Goal: Task Accomplishment & Management: Use online tool/utility

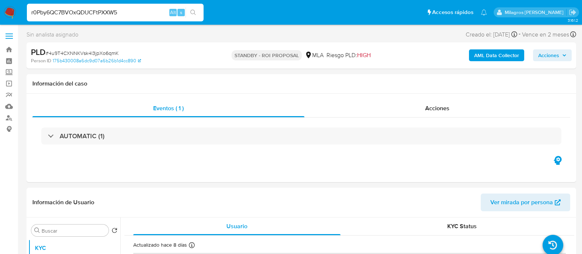
select select "10"
type input "r0Pby6QC7BVOxQDUCFtPXXW5"
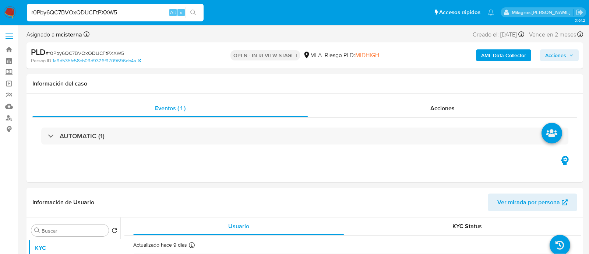
select select "10"
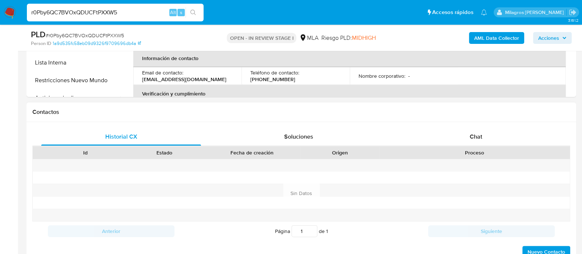
scroll to position [322, 0]
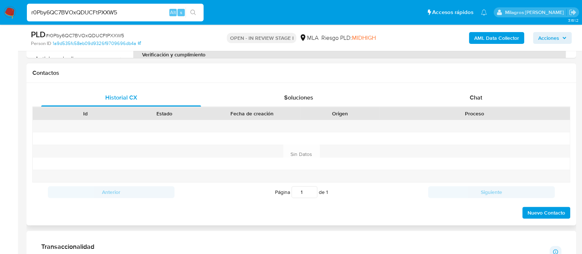
click at [487, 73] on h1 "Contactos" at bounding box center [301, 72] width 538 height 7
click at [481, 89] on div "Chat" at bounding box center [476, 98] width 160 height 18
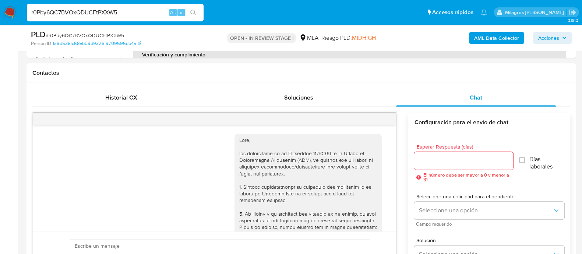
scroll to position [472, 0]
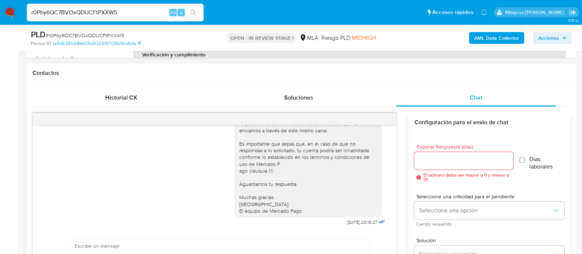
click at [349, 87] on div "Historial CX Soluciones Chat Id Estado Fecha de creación Origen Proceso Anterio…" at bounding box center [302, 196] width 550 height 227
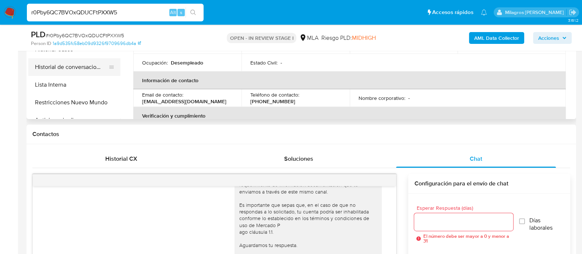
scroll to position [184, 0]
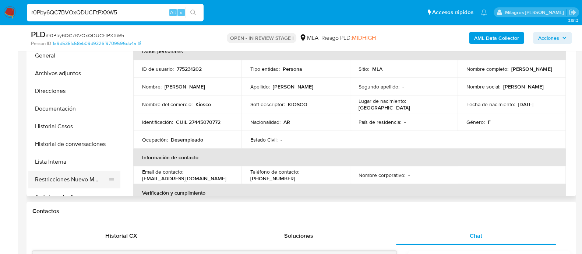
click at [98, 186] on button "Restricciones Nuevo Mundo" at bounding box center [71, 179] width 86 height 18
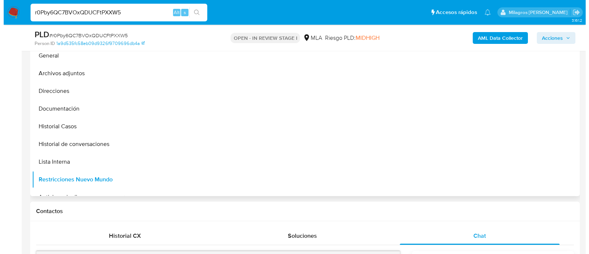
scroll to position [138, 0]
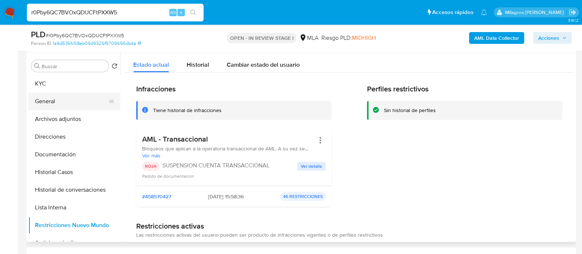
click at [72, 98] on button "General" at bounding box center [71, 101] width 86 height 18
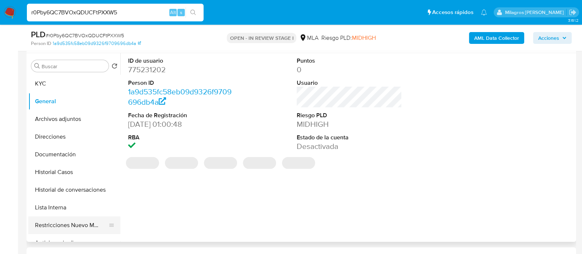
click at [92, 223] on button "Restricciones Nuevo Mundo" at bounding box center [71, 225] width 86 height 18
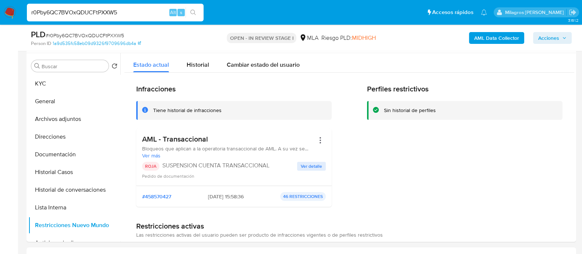
click at [491, 41] on b "AML Data Collector" at bounding box center [496, 38] width 45 height 12
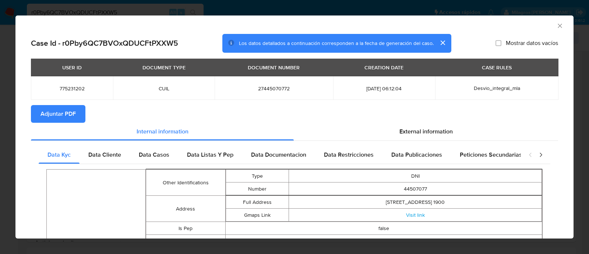
click at [35, 113] on button "Adjuntar PDF" at bounding box center [58, 114] width 54 height 18
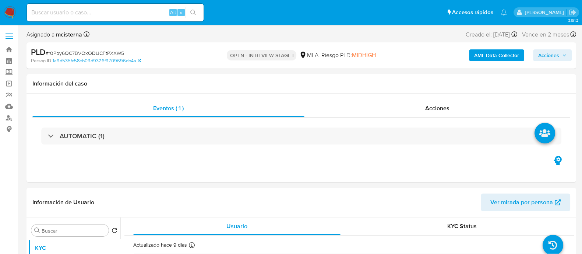
select select "10"
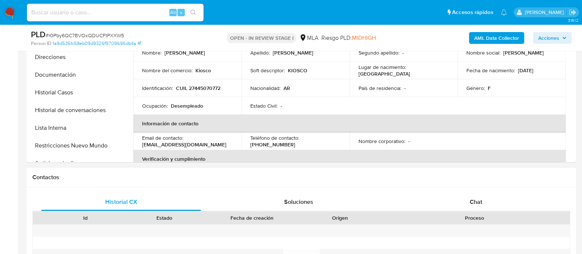
scroll to position [276, 0]
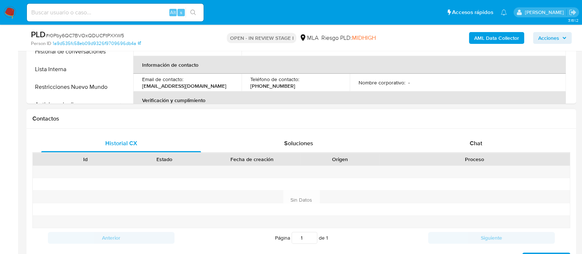
click at [449, 146] on div "Chat" at bounding box center [476, 143] width 160 height 18
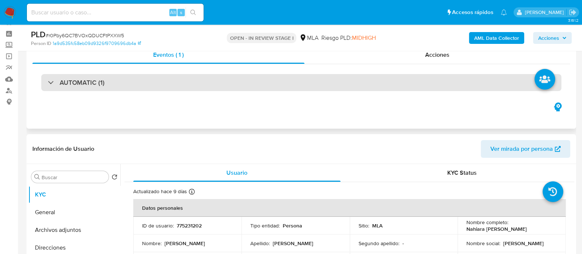
scroll to position [0, 0]
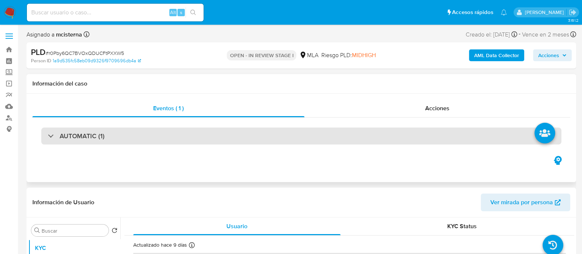
click at [115, 140] on div "AUTOMATIC (1)" at bounding box center [301, 135] width 520 height 17
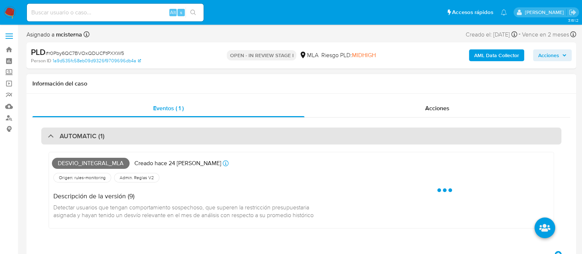
click at [115, 140] on div "AUTOMATIC (1)" at bounding box center [301, 135] width 520 height 17
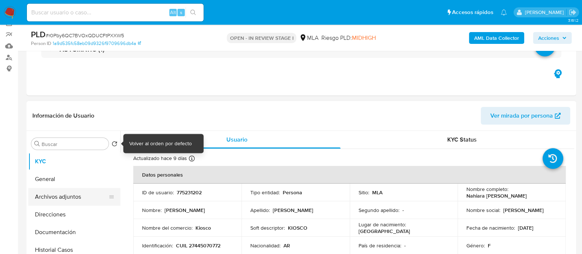
scroll to position [92, 0]
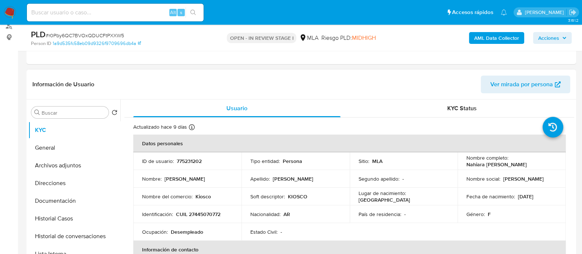
click at [88, 161] on button "Archivos adjuntos" at bounding box center [74, 165] width 92 height 18
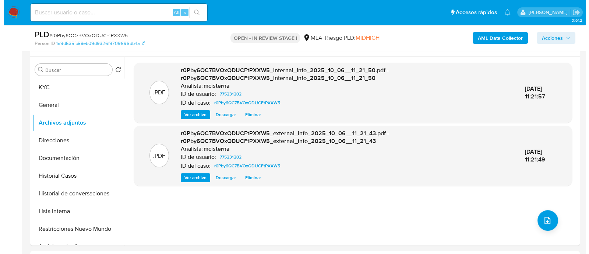
scroll to position [184, 0]
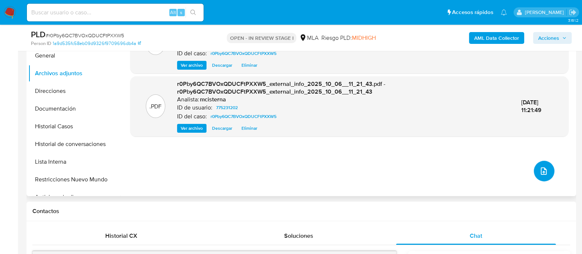
click at [539, 173] on icon "upload-file" at bounding box center [543, 170] width 9 height 9
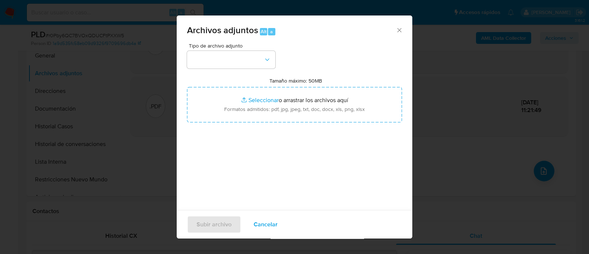
click at [230, 46] on span "Tipo de archivo adjunto" at bounding box center [233, 45] width 88 height 5
click at [229, 60] on button "button" at bounding box center [231, 60] width 88 height 18
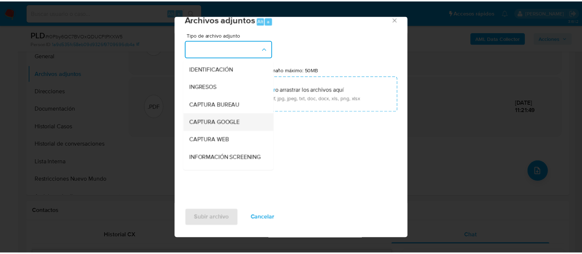
scroll to position [138, 0]
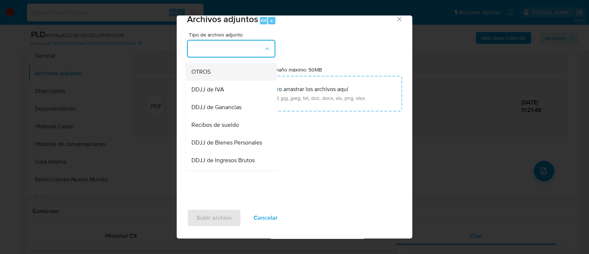
click at [221, 74] on div "OTROS" at bounding box center [228, 72] width 75 height 18
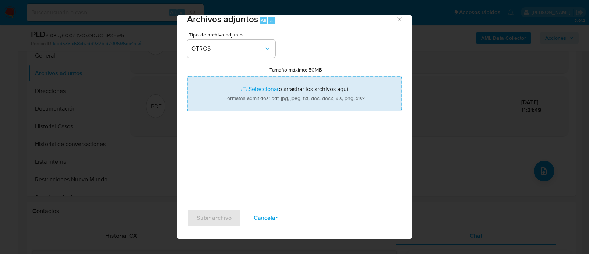
click at [263, 87] on input "Tamaño máximo: 50MB Seleccionar archivos" at bounding box center [294, 93] width 215 height 35
type input "C:\fakepath\Caselog r0Pby6QC7BVOxQDUCFtPXXW5_2025_09_18_03_08_54.docx"
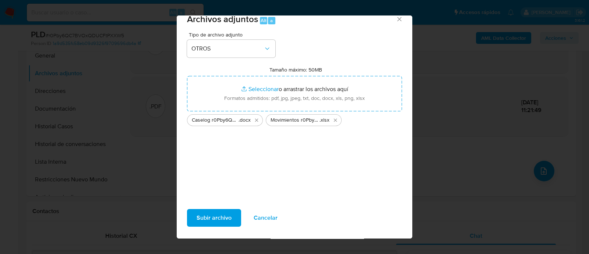
click at [199, 214] on span "Subir archivo" at bounding box center [214, 218] width 35 height 16
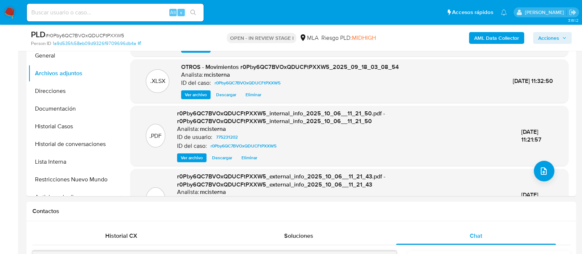
click at [558, 43] on span "Acciones" at bounding box center [548, 38] width 21 height 12
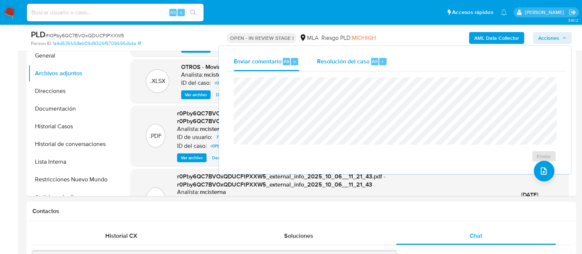
click at [365, 60] on span "Resolución del caso" at bounding box center [343, 61] width 53 height 8
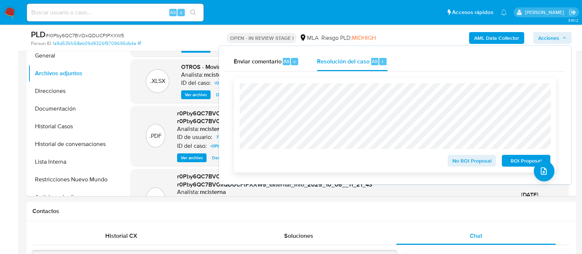
click at [518, 164] on span "ROI Proposal" at bounding box center [526, 160] width 38 height 10
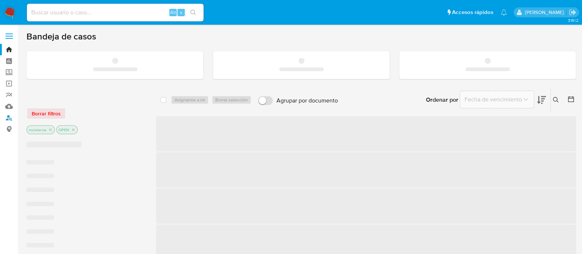
drag, startPoint x: 9, startPoint y: 117, endPoint x: 26, endPoint y: 117, distance: 16.9
click at [9, 117] on link "Buscador de personas" at bounding box center [44, 117] width 88 height 11
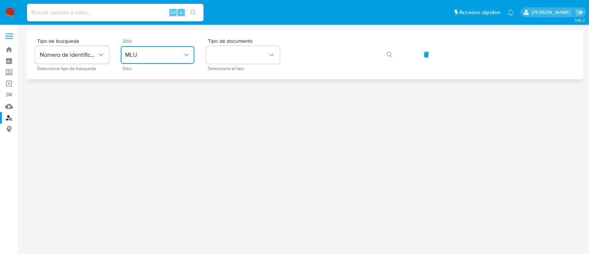
click at [164, 60] on button "MLU" at bounding box center [158, 55] width 74 height 18
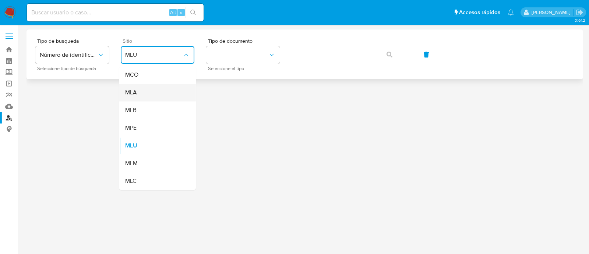
click at [159, 91] on div "MLA" at bounding box center [155, 93] width 60 height 18
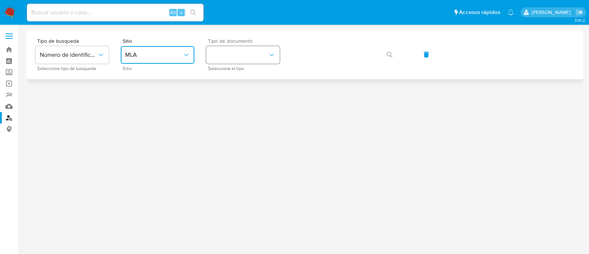
click at [254, 55] on button "identificationType" at bounding box center [243, 55] width 74 height 18
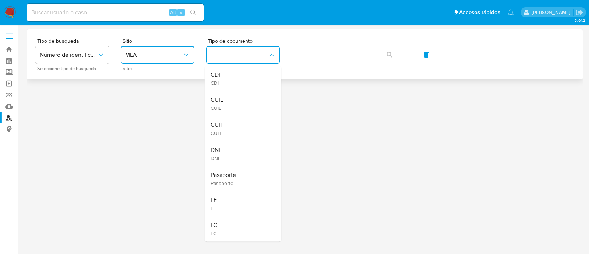
drag, startPoint x: 250, startPoint y: 122, endPoint x: 323, endPoint y: 65, distance: 93.4
click at [250, 122] on div "CUIT CUIT" at bounding box center [241, 128] width 60 height 25
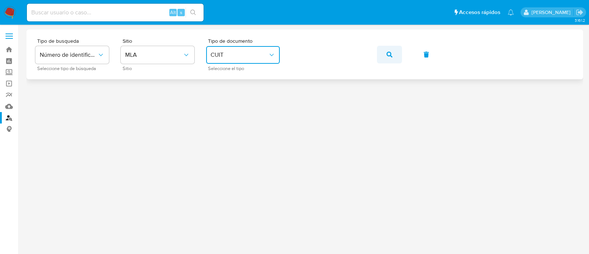
click at [397, 51] on button "button" at bounding box center [389, 55] width 25 height 18
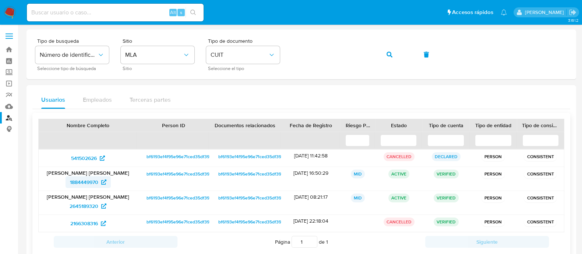
click at [88, 183] on span "1884449970" at bounding box center [84, 182] width 28 height 12
click at [95, 206] on span "2645189320" at bounding box center [84, 206] width 29 height 12
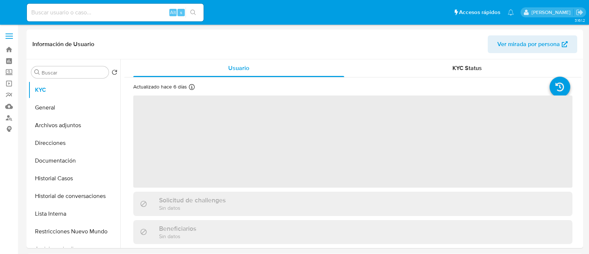
select select "10"
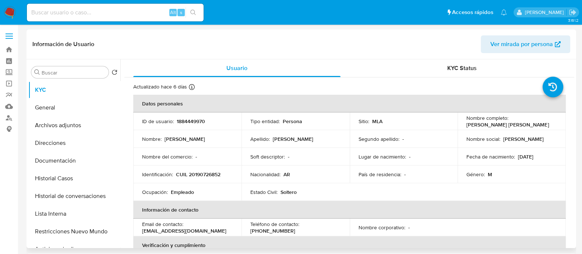
click at [83, 178] on button "Historial Casos" at bounding box center [74, 178] width 92 height 18
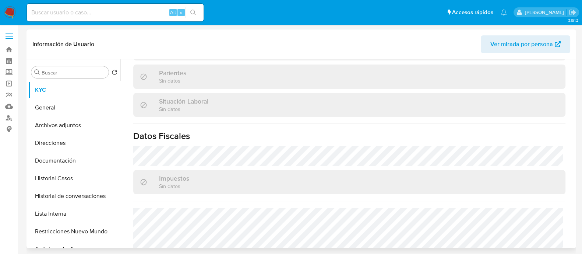
scroll to position [221, 0]
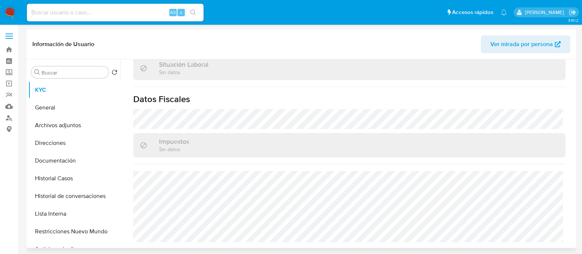
select select "10"
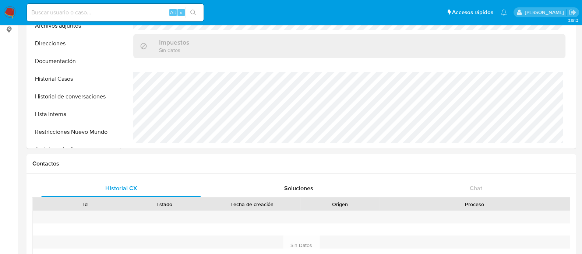
scroll to position [0, 0]
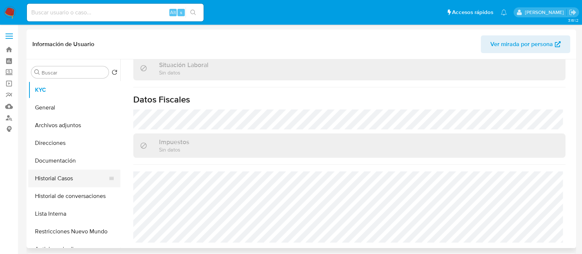
click at [47, 179] on button "Historial Casos" at bounding box center [71, 178] width 86 height 18
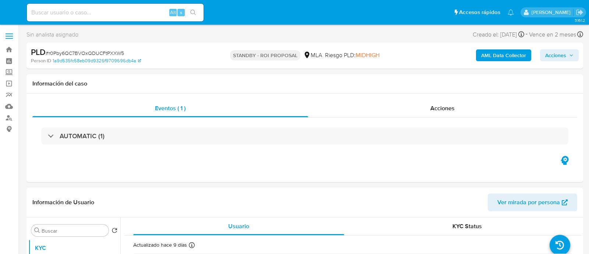
select select "10"
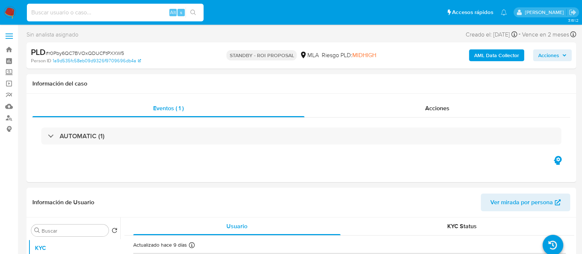
click at [91, 10] on input at bounding box center [115, 13] width 177 height 10
paste input "PJ2czFGsX8Z77PMLsUrDyAcd"
type input "PJ2czFGsX8Z77PMLsUrDyAcd"
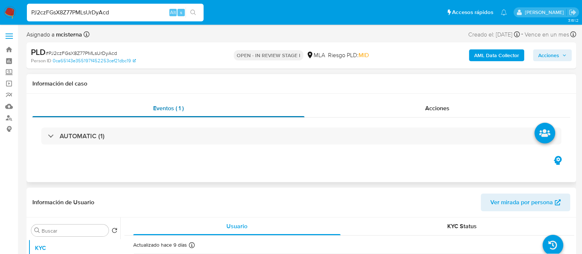
scroll to position [184, 0]
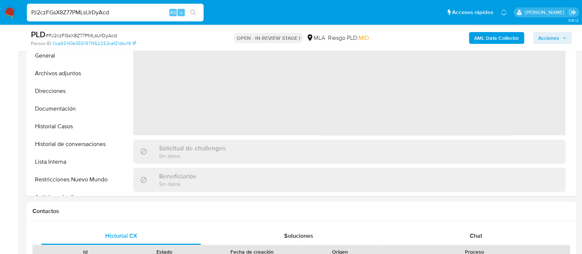
select select "10"
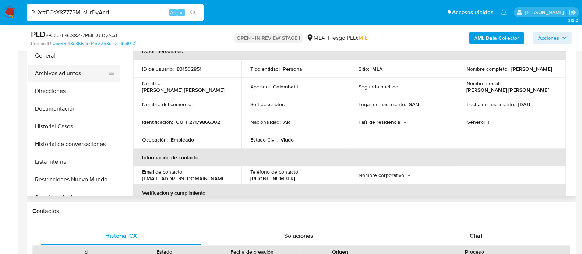
click at [89, 72] on button "Archivos adjuntos" at bounding box center [71, 73] width 86 height 18
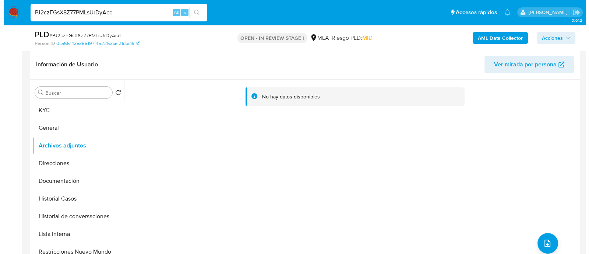
scroll to position [46, 0]
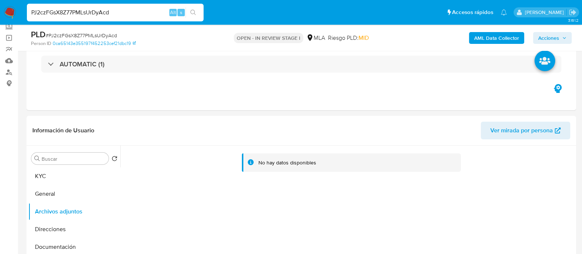
click at [485, 40] on b "AML Data Collector" at bounding box center [496, 38] width 45 height 12
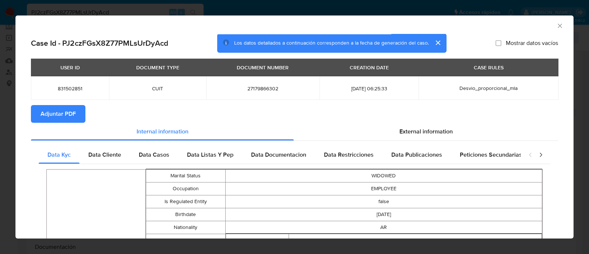
click at [51, 113] on span "Adjuntar PDF" at bounding box center [58, 114] width 35 height 16
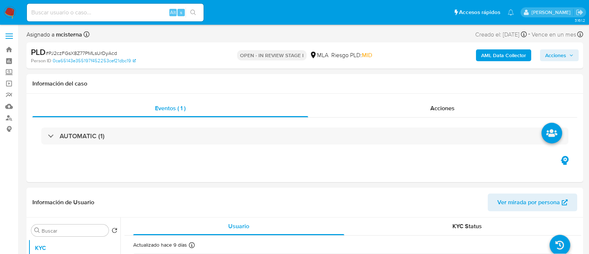
select select "10"
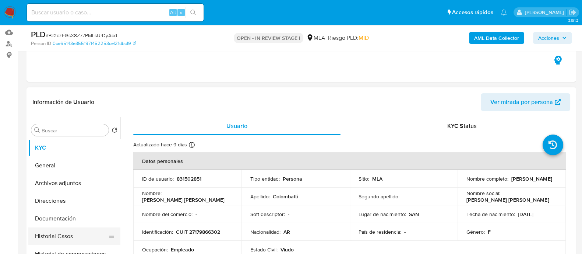
scroll to position [138, 0]
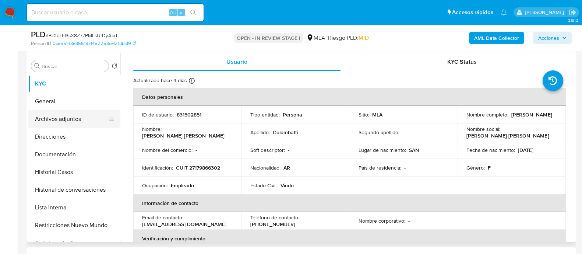
click at [78, 119] on button "Archivos adjuntos" at bounding box center [71, 119] width 86 height 18
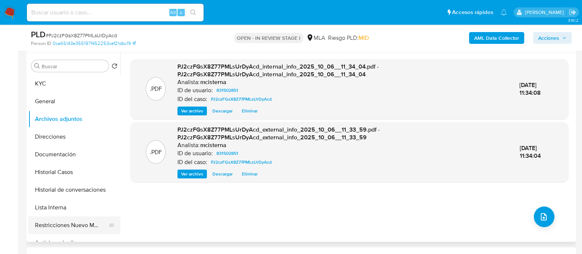
click at [85, 223] on button "Restricciones Nuevo Mundo" at bounding box center [71, 225] width 86 height 18
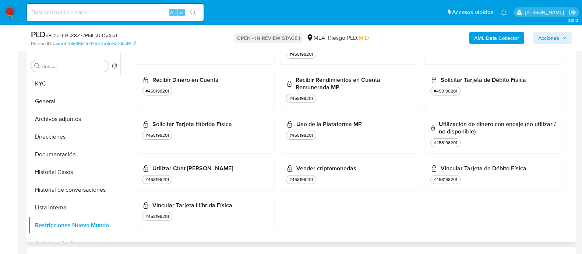
scroll to position [322, 0]
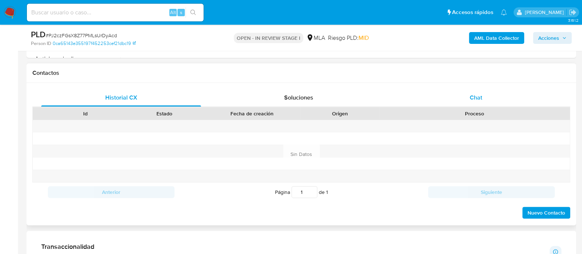
click at [475, 99] on span "Chat" at bounding box center [476, 97] width 13 height 8
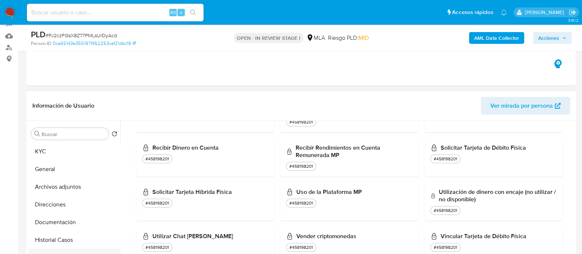
scroll to position [46, 0]
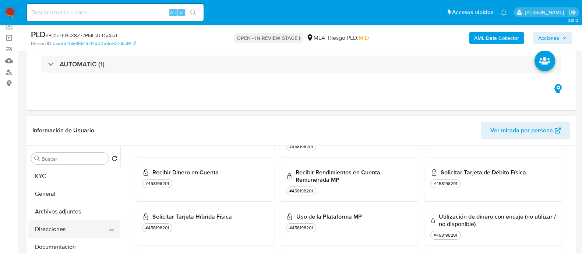
click at [81, 225] on button "Direcciones" at bounding box center [71, 229] width 86 height 18
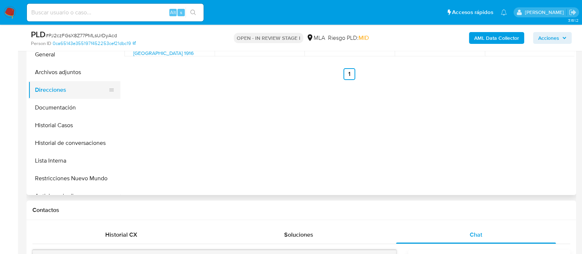
scroll to position [184, 0]
click at [75, 73] on button "Archivos adjuntos" at bounding box center [71, 73] width 86 height 18
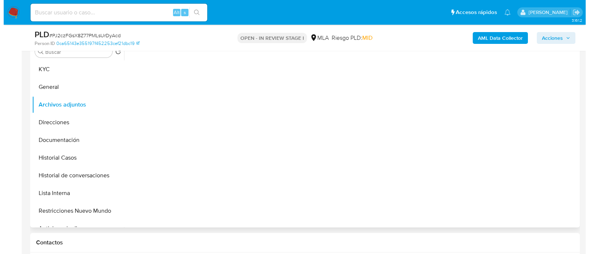
scroll to position [138, 0]
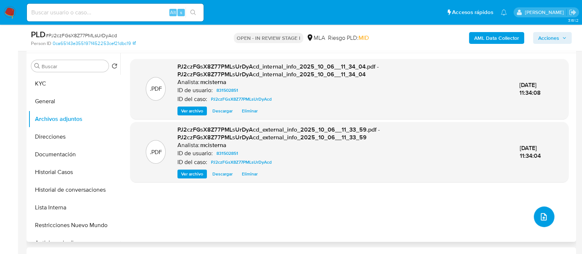
click at [545, 216] on icon "upload-file" at bounding box center [543, 216] width 9 height 9
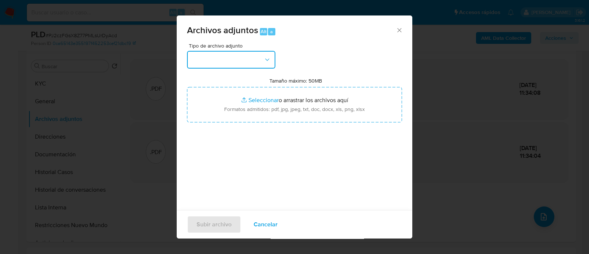
click at [244, 63] on button "button" at bounding box center [231, 60] width 88 height 18
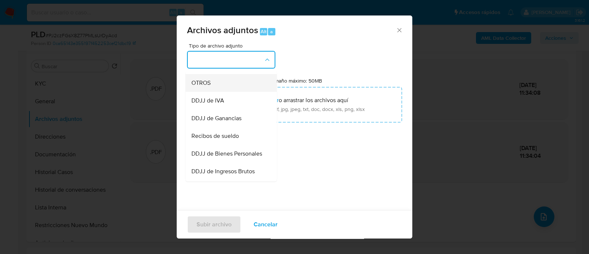
click at [226, 91] on div "OTROS" at bounding box center [228, 83] width 75 height 18
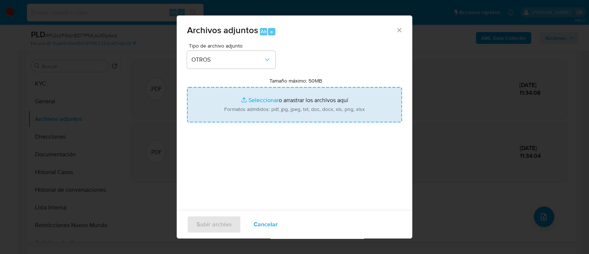
click at [302, 100] on input "Tamaño máximo: 50MB Seleccionar archivos" at bounding box center [294, 104] width 215 height 35
type input "C:\fakepath\Caselog PJ2czFGsX8Z77PMLsUrDyAcd_2025_09_18_00_11_25.docx"
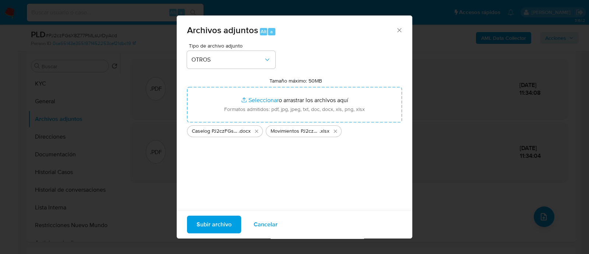
click at [217, 227] on span "Subir archivo" at bounding box center [214, 224] width 35 height 16
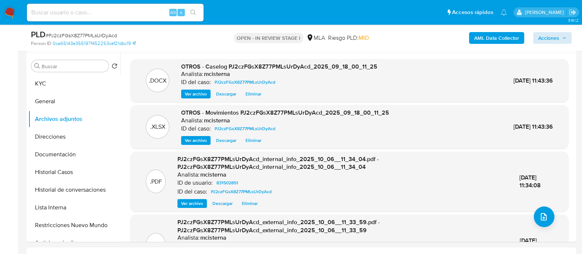
drag, startPoint x: 557, startPoint y: 29, endPoint x: 554, endPoint y: 39, distance: 10.3
click at [556, 30] on div "AML Data Collector Acciones" at bounding box center [483, 37] width 178 height 17
click at [554, 39] on span "Acciones" at bounding box center [548, 38] width 21 height 12
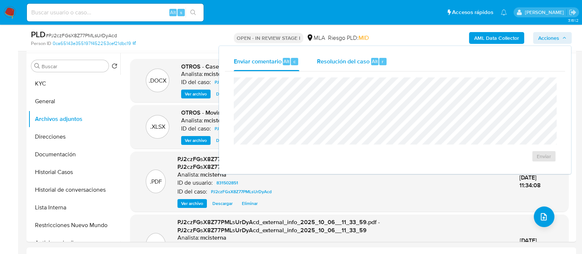
click at [368, 57] on span "Resolución del caso" at bounding box center [343, 61] width 53 height 8
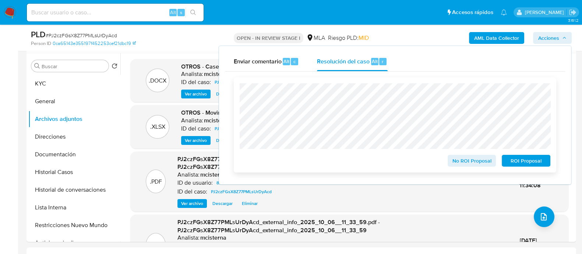
click at [524, 166] on span "ROI Proposal" at bounding box center [526, 160] width 38 height 10
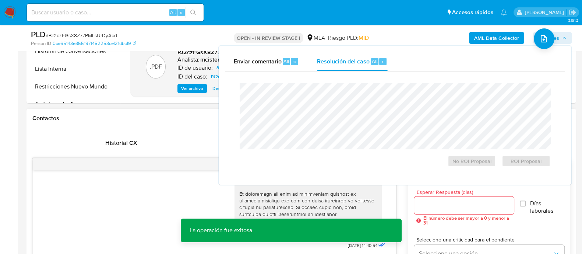
scroll to position [276, 0]
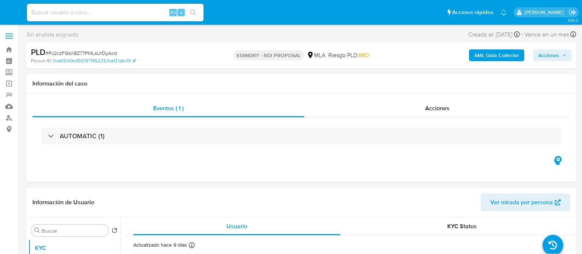
select select "10"
click at [147, 16] on input at bounding box center [115, 13] width 177 height 10
paste input "ZNrXmrOWj9FMLxChvKFqEj21"
type input "ZNrXmrOWj9FMLxChvKFqEj21"
click at [199, 16] on button "search-icon" at bounding box center [193, 12] width 15 height 10
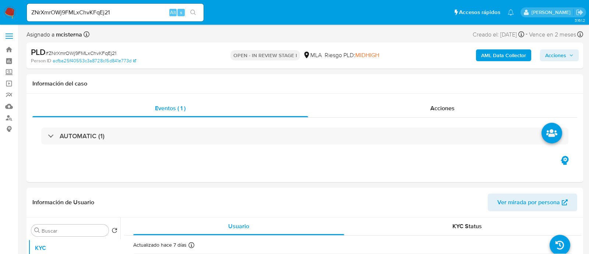
select select "10"
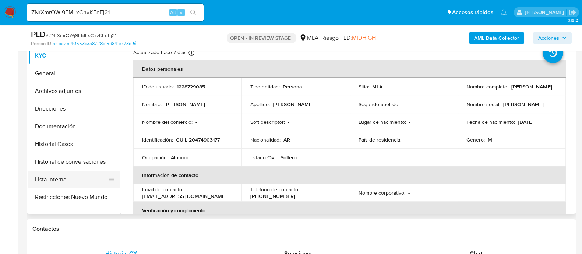
scroll to position [184, 0]
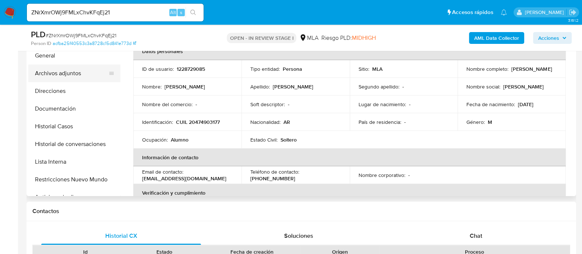
click at [85, 66] on button "Archivos adjuntos" at bounding box center [71, 73] width 86 height 18
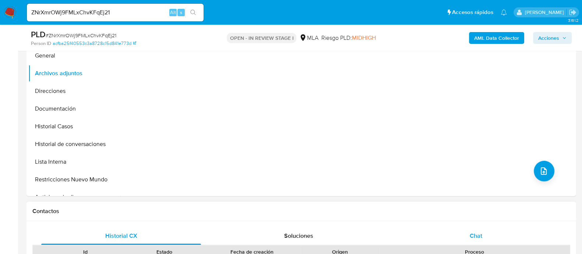
click at [495, 236] on div "Chat" at bounding box center [476, 236] width 160 height 18
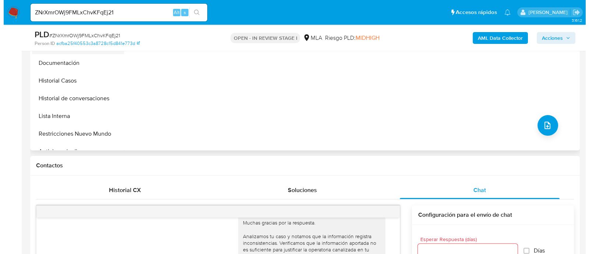
scroll to position [138, 0]
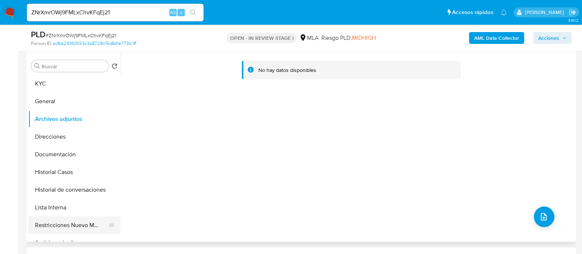
drag, startPoint x: 98, startPoint y: 218, endPoint x: 96, endPoint y: 224, distance: 5.8
click at [96, 219] on button "Restricciones Nuevo Mundo" at bounding box center [71, 225] width 86 height 18
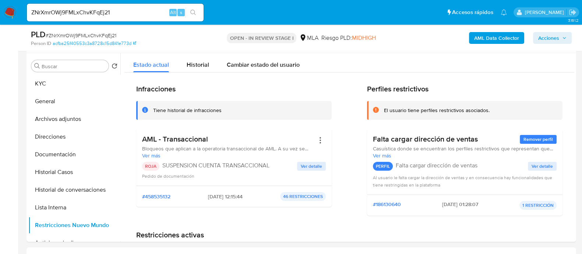
click at [503, 21] on nav "Pausado Ver notificaciones ZNrXmrOWj9FMLxChvKFqEj21 Alt s Accesos rápidos Presi…" at bounding box center [291, 12] width 582 height 25
click at [499, 35] on b "AML Data Collector" at bounding box center [496, 38] width 45 height 12
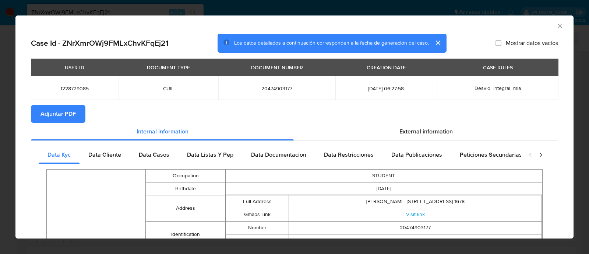
click at [59, 106] on span "Adjuntar PDF" at bounding box center [58, 114] width 35 height 16
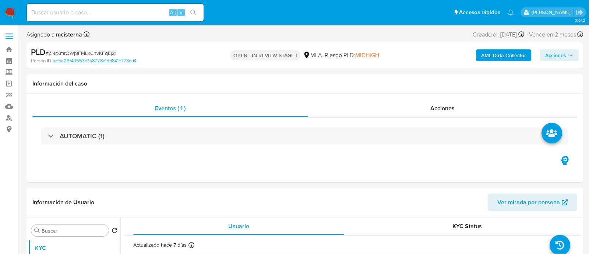
select select "10"
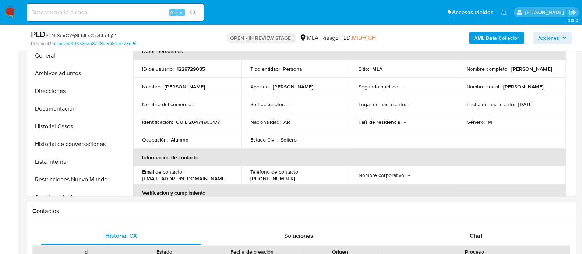
scroll to position [276, 0]
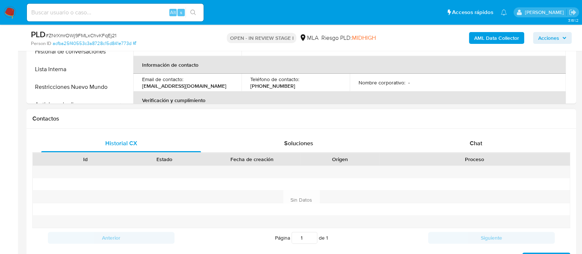
click at [474, 154] on div "Proceso" at bounding box center [475, 159] width 190 height 13
click at [465, 137] on div "Chat" at bounding box center [476, 143] width 160 height 18
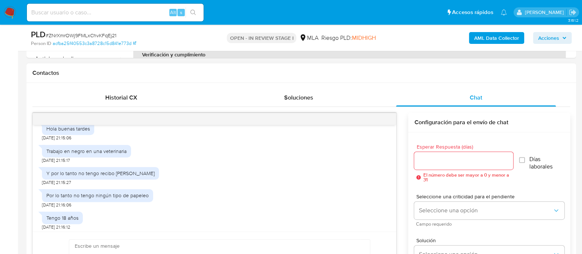
scroll to position [548, 0]
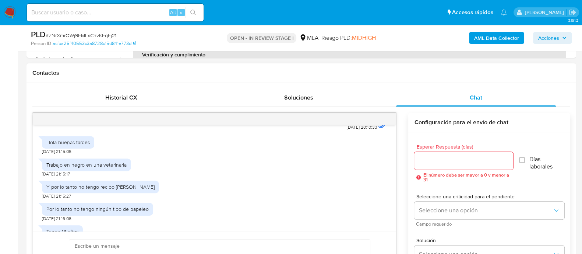
click at [63, 168] on div "Trabajo en negro en una veterinaria" at bounding box center [86, 164] width 80 height 7
copy div "Trabajo en negro en una veterinaria"
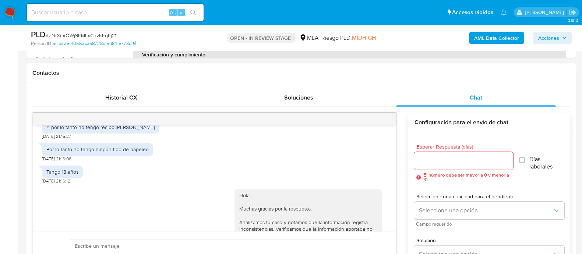
scroll to position [594, 0]
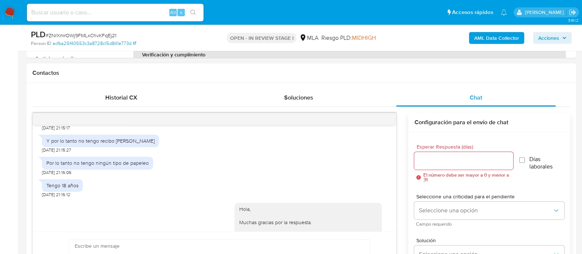
click at [91, 144] on div "Y por lo tanto no tengo recibo de sueldo" at bounding box center [100, 140] width 108 height 7
copy div "Y por lo tanto no tengo recibo de sueldo"
click at [105, 175] on div "Por lo tanto no tengo ningún tipo de papeleo 22/09/2025 21:16:06" at bounding box center [97, 164] width 111 height 22
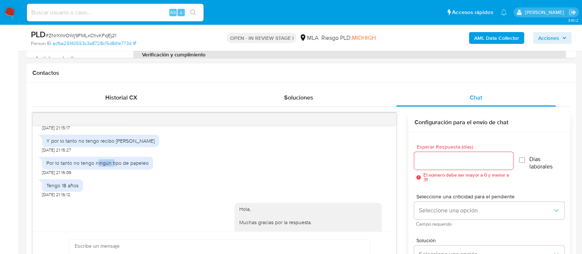
click at [105, 175] on div "Por lo tanto no tengo ningún tipo de papeleo 22/09/2025 21:16:06" at bounding box center [97, 164] width 111 height 22
copy div "Por lo tanto no tengo ningún tipo de papeleo"
drag, startPoint x: 63, startPoint y: 201, endPoint x: 63, endPoint y: 205, distance: 4.4
click at [63, 189] on div "Tengo 18 años" at bounding box center [62, 185] width 32 height 7
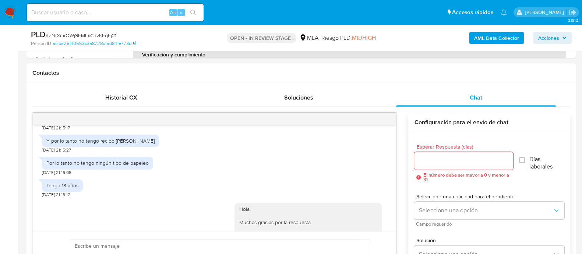
click at [64, 189] on div "Tengo 18 años" at bounding box center [62, 185] width 32 height 7
copy div "Tengo 18 años"
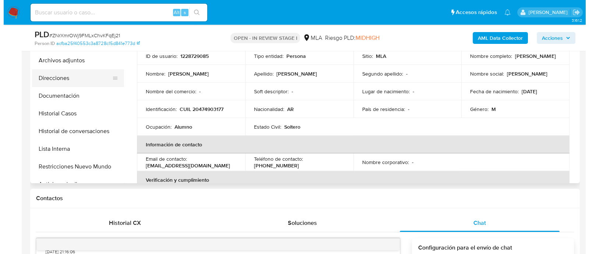
scroll to position [138, 0]
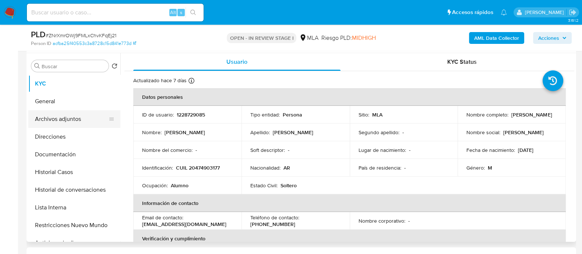
click at [74, 113] on button "Archivos adjuntos" at bounding box center [71, 119] width 86 height 18
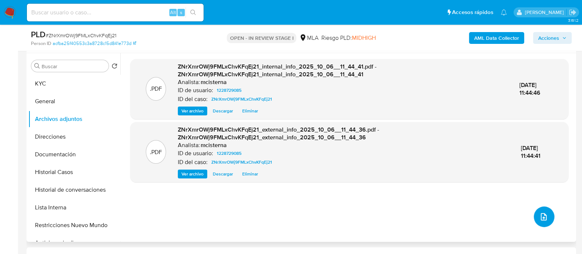
click at [535, 217] on button "upload-file" at bounding box center [544, 216] width 21 height 21
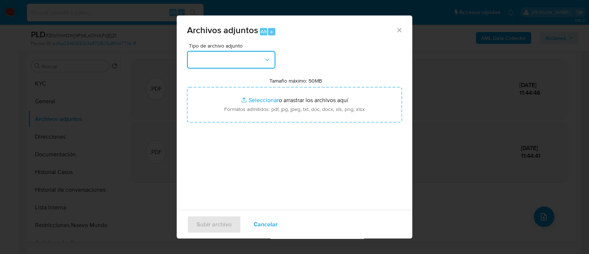
click at [227, 64] on button "button" at bounding box center [231, 60] width 88 height 18
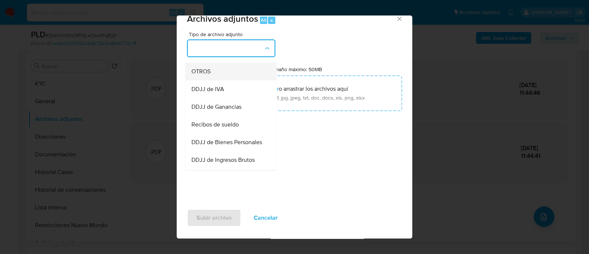
click at [221, 80] on div "OTROS" at bounding box center [228, 72] width 75 height 18
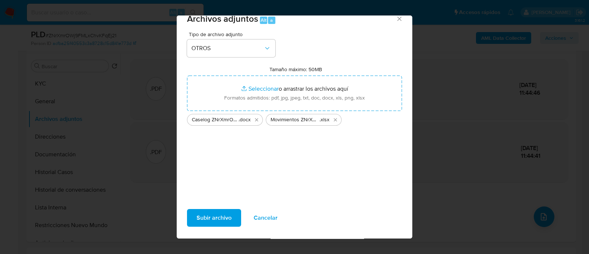
click at [205, 224] on span "Subir archivo" at bounding box center [214, 218] width 35 height 16
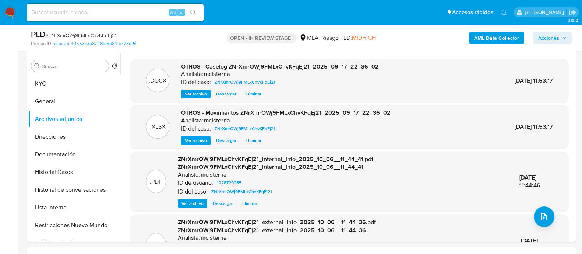
click at [544, 43] on span "Acciones" at bounding box center [548, 38] width 21 height 12
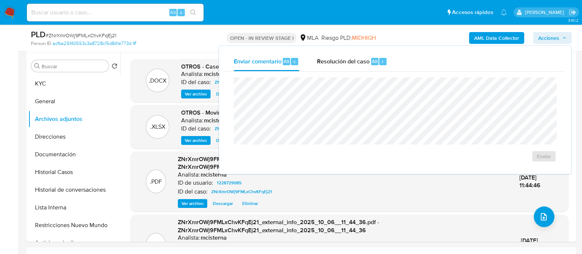
drag, startPoint x: 366, startPoint y: 64, endPoint x: 366, endPoint y: 77, distance: 12.2
click at [365, 64] on span "Resolución del caso" at bounding box center [343, 61] width 53 height 8
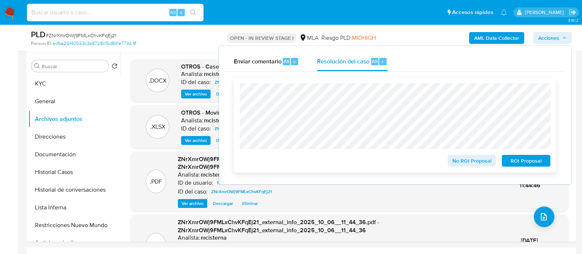
click at [534, 163] on span "ROI Proposal" at bounding box center [526, 160] width 38 height 10
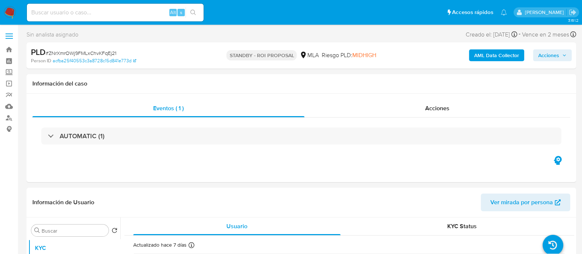
select select "10"
drag, startPoint x: 412, startPoint y: 60, endPoint x: 214, endPoint y: 27, distance: 201.5
click at [412, 60] on div "AML Data Collector Acciones" at bounding box center [483, 55] width 178 height 17
drag, startPoint x: 128, startPoint y: 8, endPoint x: 134, endPoint y: 18, distance: 11.1
click at [129, 12] on input at bounding box center [115, 13] width 177 height 10
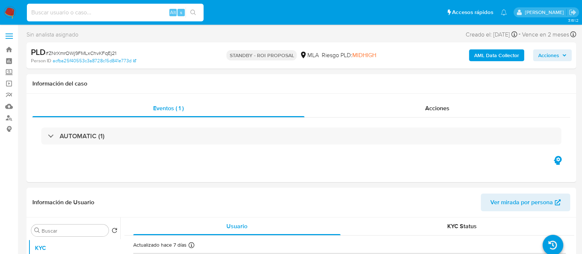
paste input "178003727"
click at [119, 16] on input "178003727" at bounding box center [115, 13] width 177 height 10
paste input "wRqR2M4Bonp6Xac4LbHuCiYo"
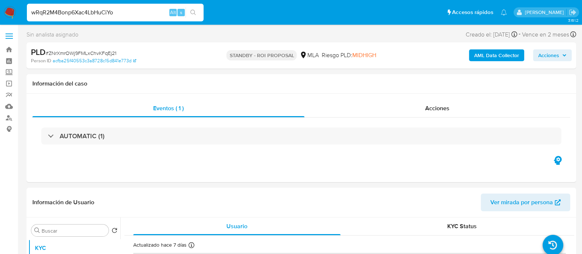
type input "wRqR2M4Bonp6Xac4LbHuCiYo"
click at [192, 10] on icon "search-icon" at bounding box center [193, 13] width 6 height 6
click at [198, 17] on button "search-icon" at bounding box center [193, 12] width 15 height 10
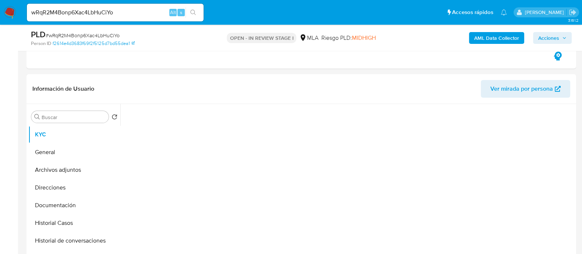
scroll to position [276, 0]
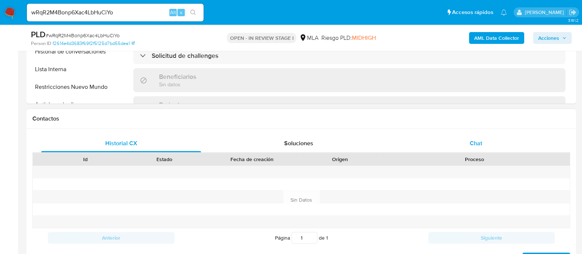
click at [473, 145] on span "Chat" at bounding box center [476, 143] width 13 height 8
select select "10"
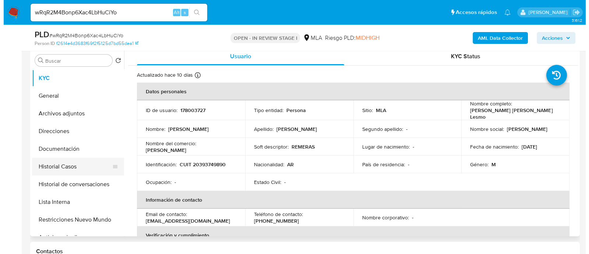
scroll to position [138, 0]
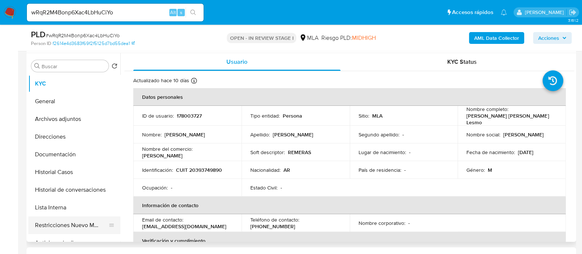
click at [100, 230] on button "Restricciones Nuevo Mundo" at bounding box center [71, 225] width 86 height 18
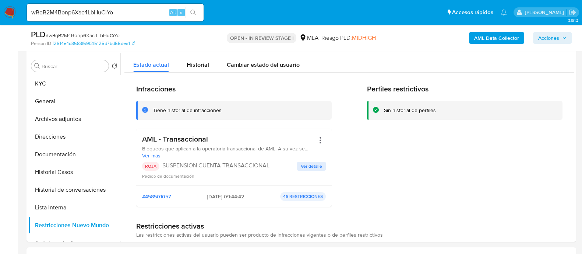
click at [489, 45] on div "AML Data Collector Acciones" at bounding box center [483, 37] width 178 height 17
click at [489, 40] on b "AML Data Collector" at bounding box center [496, 38] width 45 height 12
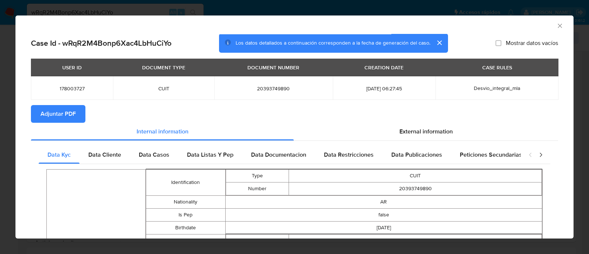
click at [78, 115] on button "Adjuntar PDF" at bounding box center [58, 114] width 54 height 18
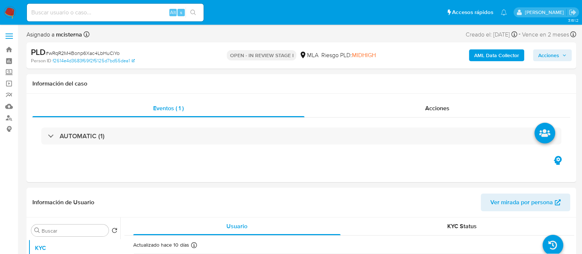
select select "10"
click at [64, 15] on input at bounding box center [115, 13] width 177 height 10
paste input "20435859845"
type input "20435859845"
click at [7, 117] on link "Buscador de personas" at bounding box center [44, 117] width 88 height 11
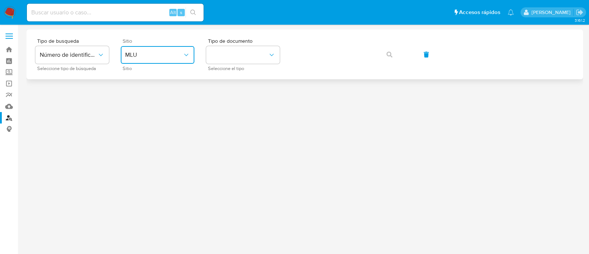
click at [158, 60] on button "MLU" at bounding box center [158, 55] width 74 height 18
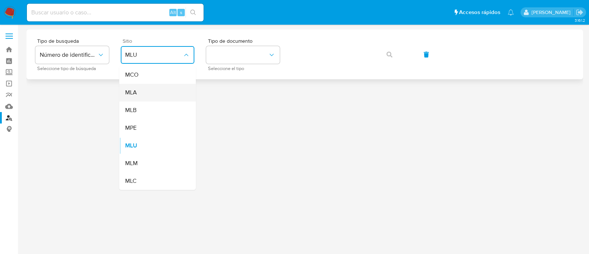
click at [163, 95] on div "MLA" at bounding box center [155, 93] width 60 height 18
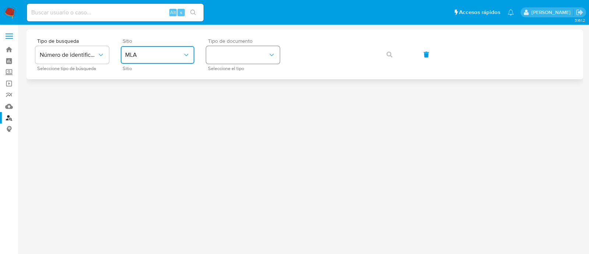
click at [254, 52] on button "identificationType" at bounding box center [243, 55] width 74 height 18
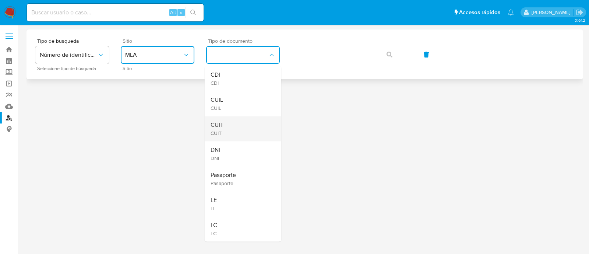
click at [254, 123] on div "CUIT CUIT" at bounding box center [241, 128] width 60 height 25
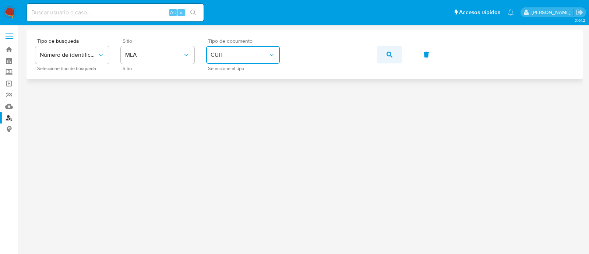
click at [399, 55] on button "button" at bounding box center [389, 55] width 25 height 18
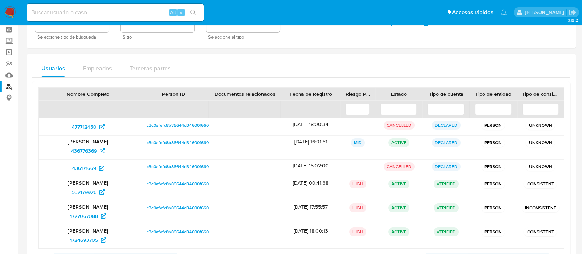
scroll to position [46, 0]
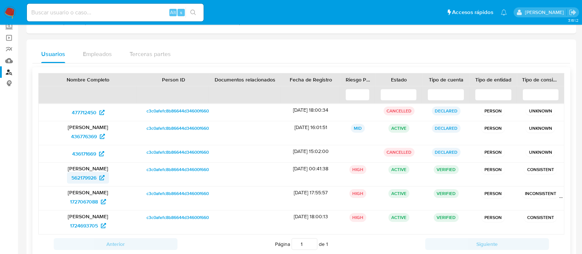
click at [96, 178] on span "562179926" at bounding box center [83, 178] width 25 height 12
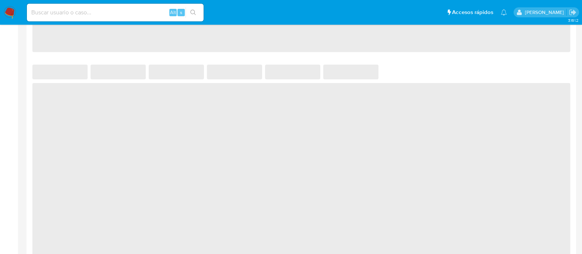
scroll to position [584, 0]
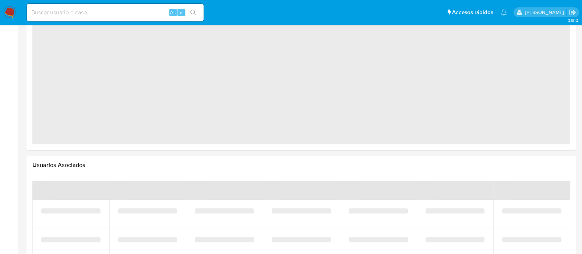
select select "10"
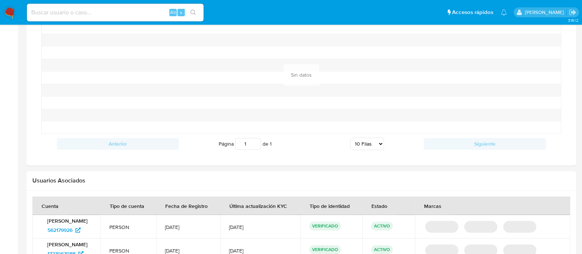
scroll to position [751, 0]
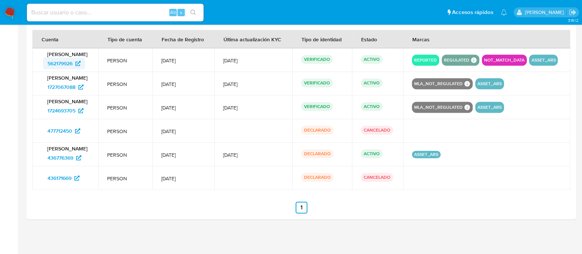
click at [57, 69] on span "562179926" at bounding box center [59, 63] width 25 height 12
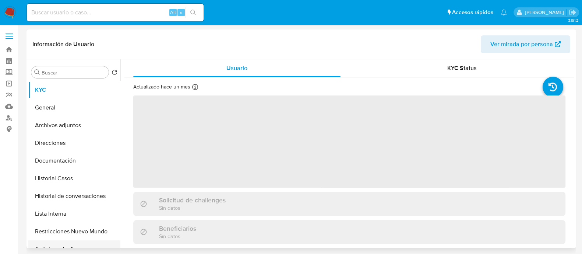
scroll to position [46, 0]
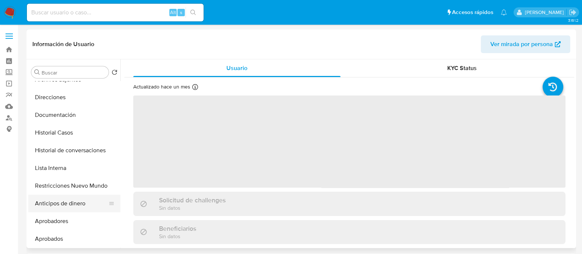
click at [92, 235] on button "Aprobados" at bounding box center [74, 239] width 92 height 18
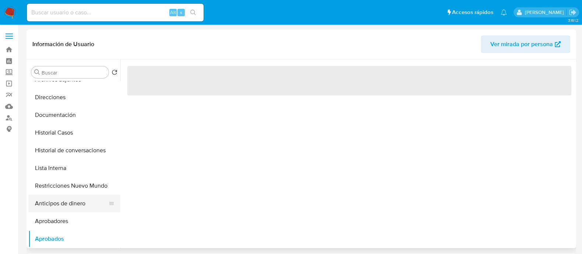
select select "10"
drag, startPoint x: 90, startPoint y: 197, endPoint x: 87, endPoint y: 187, distance: 10.4
click at [90, 196] on button "Anticipos de dinero" at bounding box center [74, 203] width 92 height 18
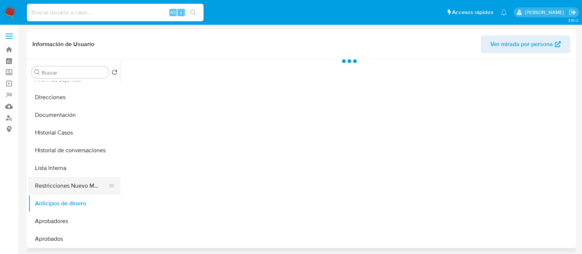
click at [87, 186] on button "Restricciones Nuevo Mundo" at bounding box center [71, 186] width 86 height 18
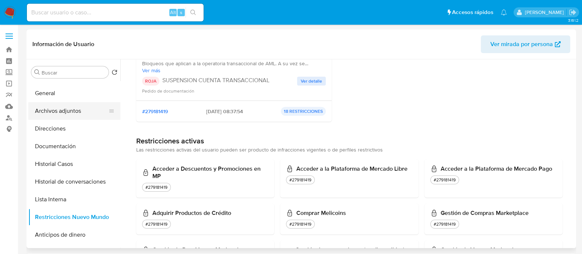
scroll to position [0, 0]
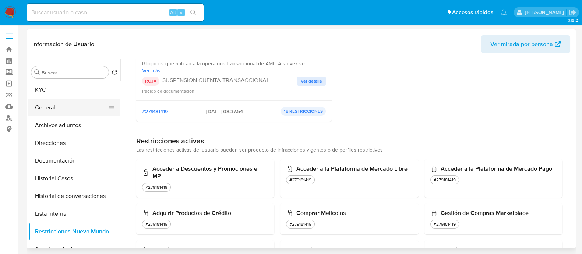
click at [70, 115] on button "General" at bounding box center [71, 108] width 86 height 18
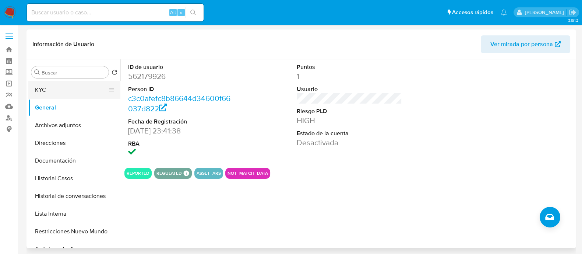
click at [65, 93] on button "KYC" at bounding box center [71, 90] width 86 height 18
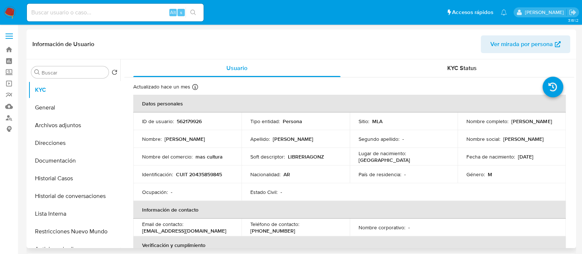
click at [204, 177] on p "CUIT 20435859845" at bounding box center [199, 174] width 46 height 7
click at [204, 174] on p "CUIT 20435859845" at bounding box center [199, 174] width 46 height 7
copy p "20435859845"
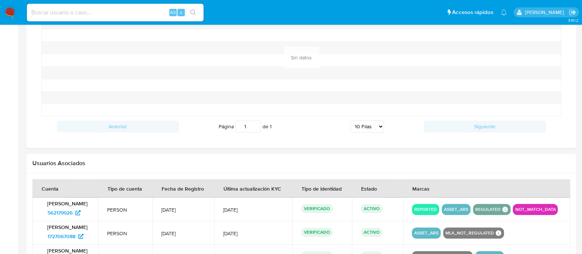
scroll to position [690, 0]
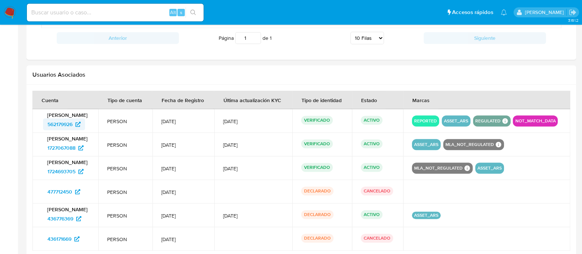
click at [79, 127] on icon at bounding box center [77, 124] width 5 height 5
click at [70, 154] on span "1727067088" at bounding box center [61, 148] width 28 height 12
click at [71, 177] on span "1724693705" at bounding box center [61, 171] width 28 height 12
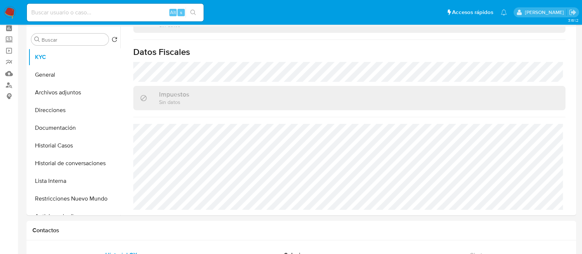
scroll to position [0, 0]
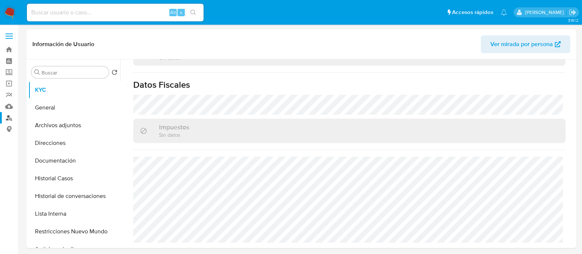
click at [9, 118] on link "Buscador de personas" at bounding box center [44, 117] width 88 height 11
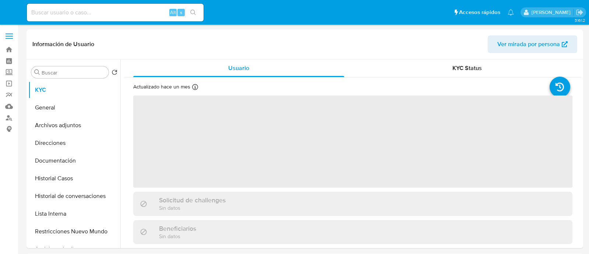
select select "10"
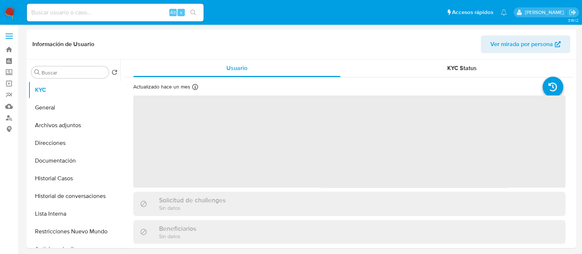
select select "10"
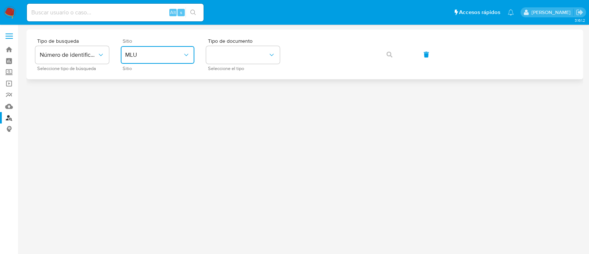
click at [127, 52] on span "MLU" at bounding box center [153, 54] width 57 height 7
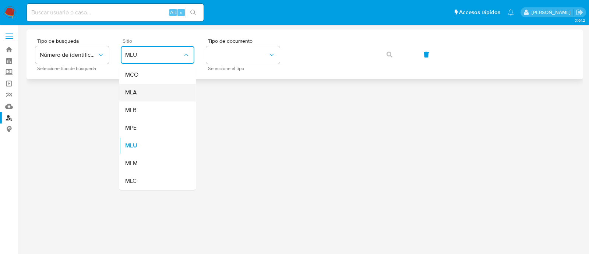
click at [133, 89] on span "MLA" at bounding box center [131, 92] width 12 height 7
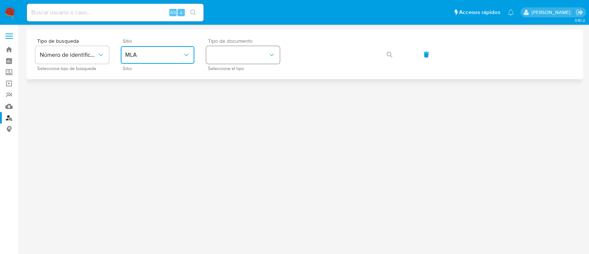
click at [221, 55] on button "identificationType" at bounding box center [243, 55] width 74 height 18
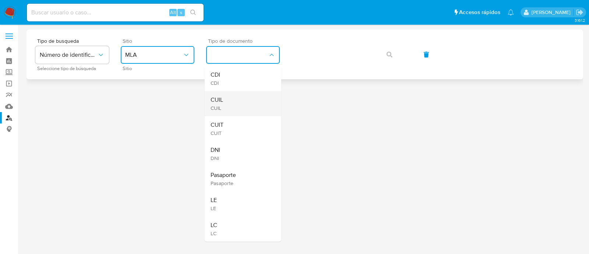
click at [233, 106] on div "CUIL CUIL" at bounding box center [241, 103] width 60 height 25
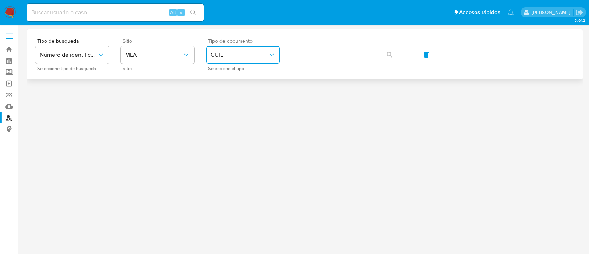
click at [253, 52] on span "CUIL" at bounding box center [239, 54] width 57 height 7
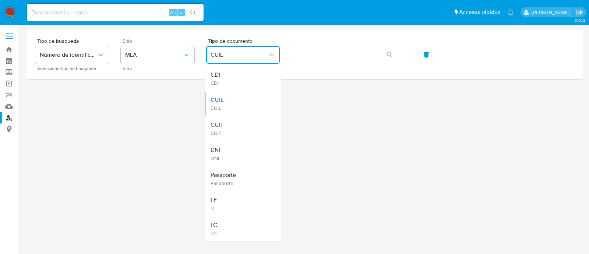
drag, startPoint x: 243, startPoint y: 128, endPoint x: 251, endPoint y: 123, distance: 9.6
click at [243, 128] on div "CUIT CUIT" at bounding box center [241, 128] width 60 height 25
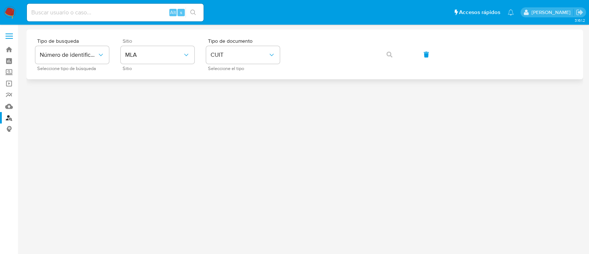
click at [390, 55] on div "Tipo de busqueda Número de identificación Seleccione tipo de búsqueda Sitio MLA…" at bounding box center [304, 54] width 539 height 32
click at [382, 58] on button "button" at bounding box center [389, 55] width 25 height 18
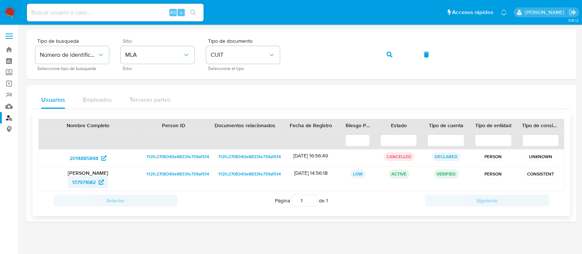
click at [87, 181] on span "137971682" at bounding box center [84, 182] width 24 height 12
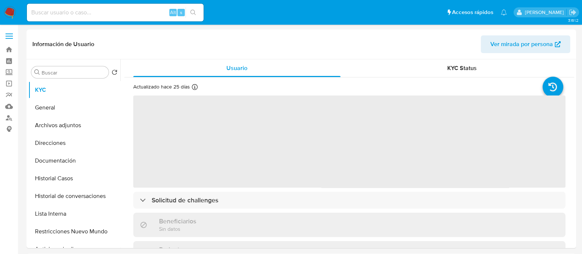
select select "10"
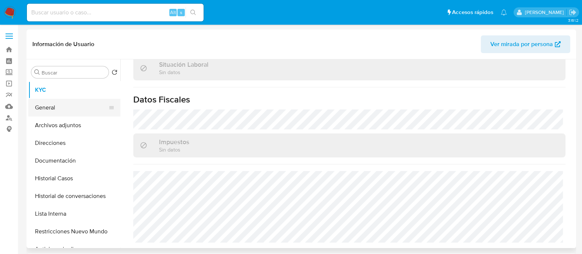
click at [83, 114] on button "General" at bounding box center [71, 108] width 86 height 18
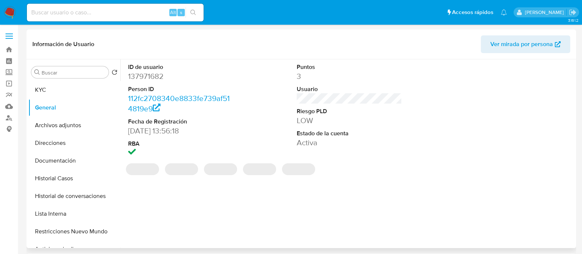
click at [149, 74] on dd "137971682" at bounding box center [180, 76] width 105 height 10
copy dd "137971682"
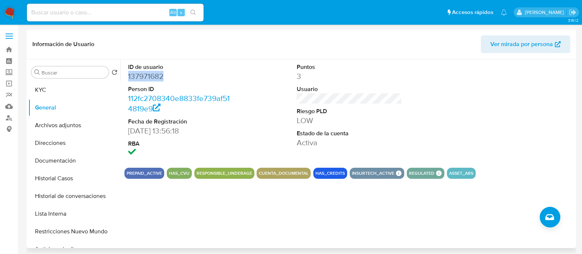
click at [413, 217] on div "ID de usuario 137971682 Person ID 112fc2708340e8833fe739af514819e9 Fecha de Reg…" at bounding box center [347, 153] width 454 height 189
click at [61, 92] on button "KYC" at bounding box center [71, 90] width 86 height 18
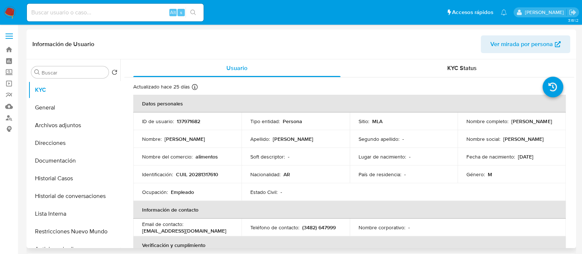
click at [195, 172] on p "CUIL 20281317610" at bounding box center [197, 174] width 42 height 7
copy p "20281317610"
click at [4, 113] on link "Buscador de personas" at bounding box center [44, 117] width 88 height 11
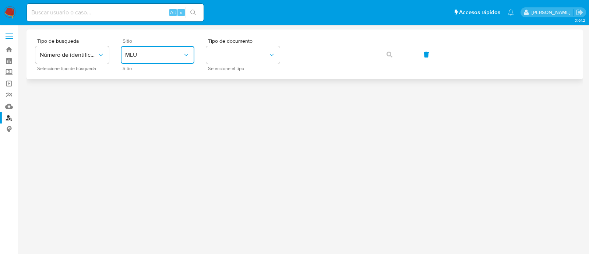
click at [152, 55] on span "MLU" at bounding box center [153, 54] width 57 height 7
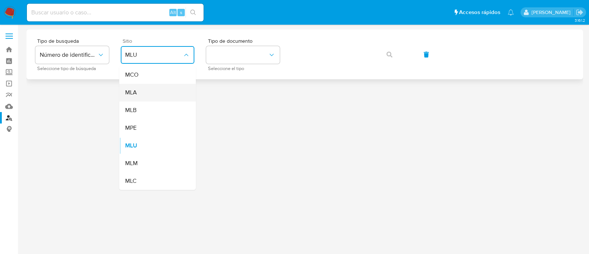
click at [141, 89] on div "MLA" at bounding box center [155, 93] width 60 height 18
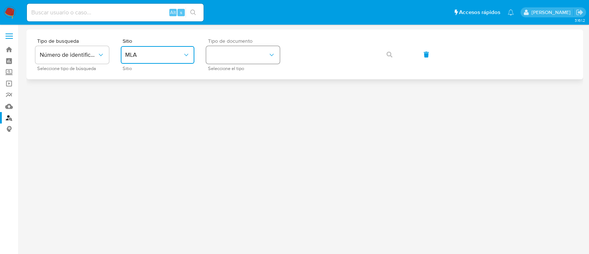
click at [245, 49] on button "identificationType" at bounding box center [243, 55] width 74 height 18
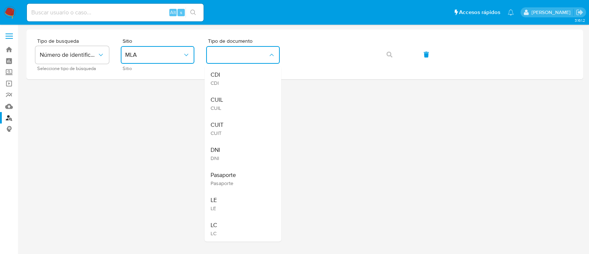
click at [242, 123] on div "CUIT CUIT" at bounding box center [241, 128] width 60 height 25
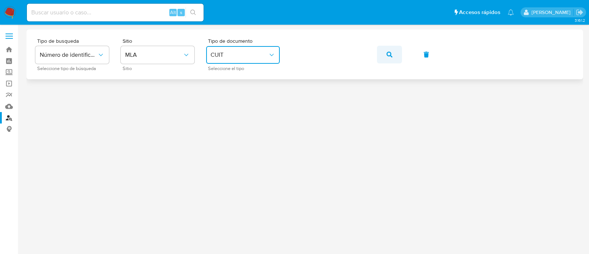
click at [390, 56] on icon "button" at bounding box center [390, 55] width 6 height 6
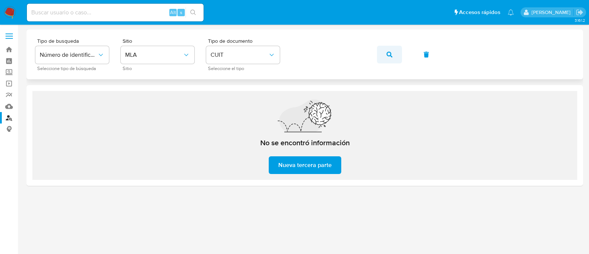
click at [390, 56] on icon "button" at bounding box center [390, 55] width 6 height 6
click at [394, 58] on button "button" at bounding box center [389, 55] width 25 height 18
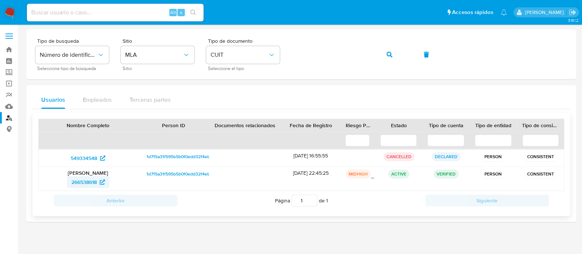
click at [99, 179] on span "266538618" at bounding box center [88, 182] width 34 height 12
click at [391, 52] on icon "button" at bounding box center [390, 55] width 6 height 6
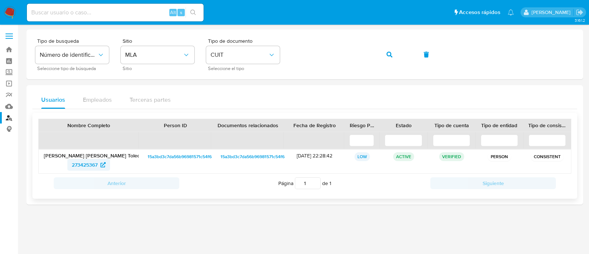
click at [90, 163] on span "273425367" at bounding box center [85, 165] width 26 height 12
click at [389, 54] on icon "button" at bounding box center [390, 55] width 6 height 6
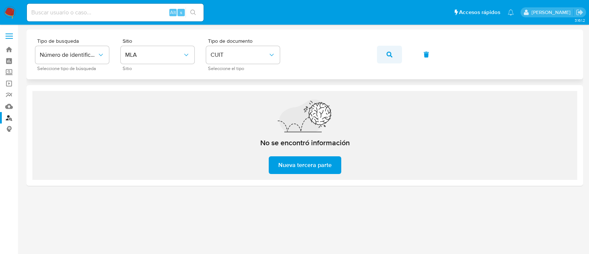
click at [390, 53] on icon "button" at bounding box center [390, 55] width 6 height 6
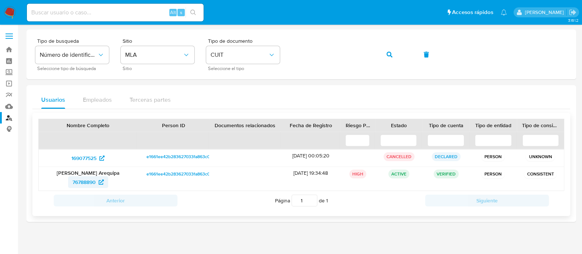
click at [94, 187] on span "76788890" at bounding box center [84, 182] width 23 height 12
click at [386, 57] on button "button" at bounding box center [389, 55] width 25 height 18
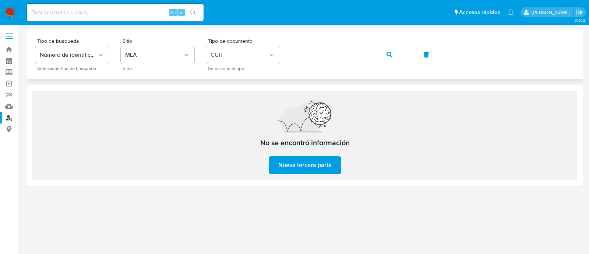
click at [387, 55] on icon "button" at bounding box center [390, 55] width 6 height 6
click at [389, 55] on icon "button" at bounding box center [390, 55] width 6 height 6
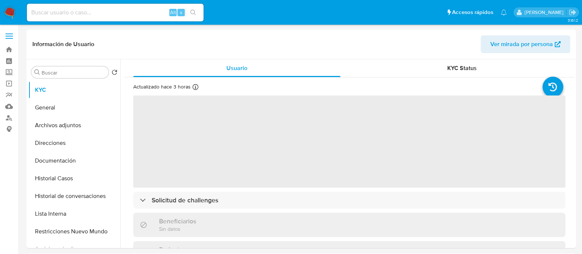
select select "10"
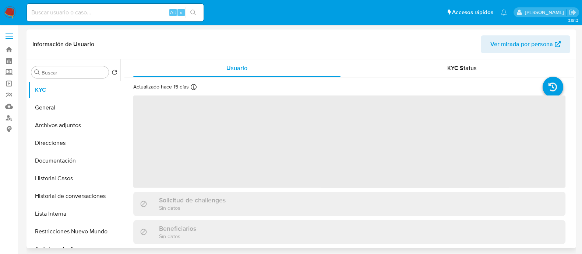
select select "10"
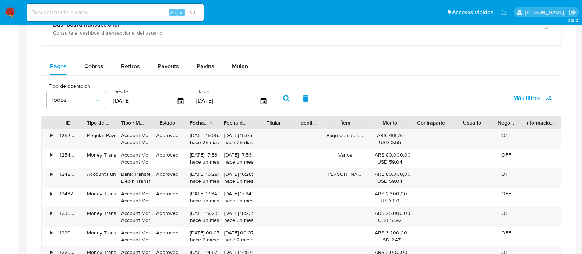
scroll to position [460, 0]
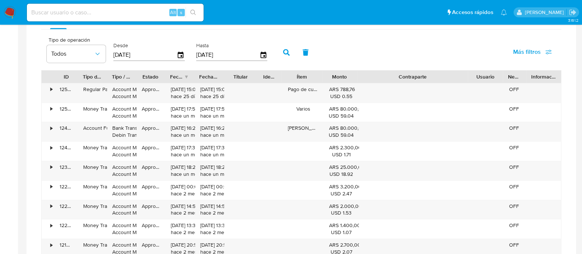
drag, startPoint x: 449, startPoint y: 75, endPoint x: 518, endPoint y: 75, distance: 69.2
click at [518, 75] on div "ID Tipo de operación Tipo / Método Estado Fecha de creación Fecha de aprobación…" at bounding box center [302, 76] width 520 height 13
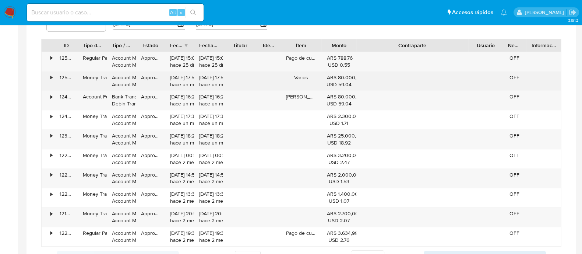
scroll to position [506, 0]
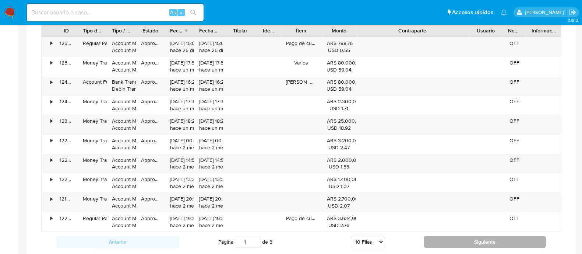
click at [452, 236] on button "Siguiente" at bounding box center [485, 242] width 122 height 12
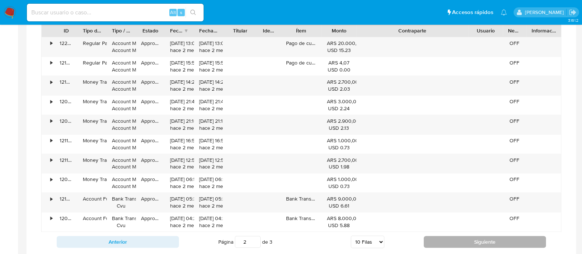
click at [452, 236] on button "Siguiente" at bounding box center [485, 242] width 122 height 12
type input "3"
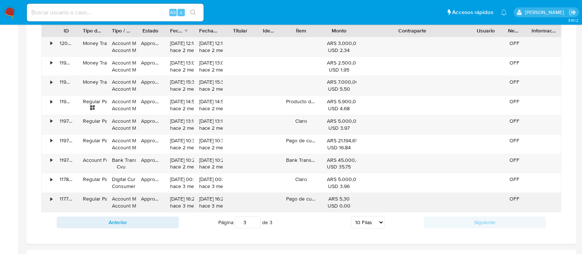
scroll to position [368, 0]
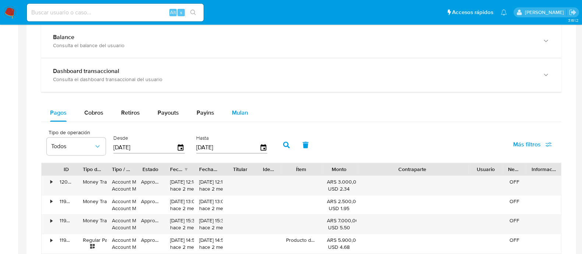
click at [242, 118] on div "Mulan" at bounding box center [240, 113] width 16 height 18
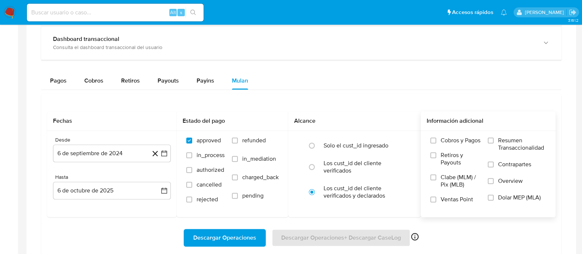
scroll to position [414, 0]
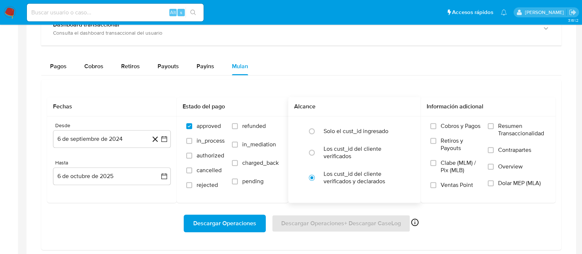
drag, startPoint x: 532, startPoint y: 182, endPoint x: 311, endPoint y: 193, distance: 221.2
click at [531, 182] on span "Dolar MEP (MLA)" at bounding box center [519, 182] width 43 height 7
click at [494, 182] on input "Dolar MEP (MLA)" at bounding box center [491, 183] width 6 height 6
click at [201, 218] on span "Descargar Operaciones" at bounding box center [224, 223] width 63 height 16
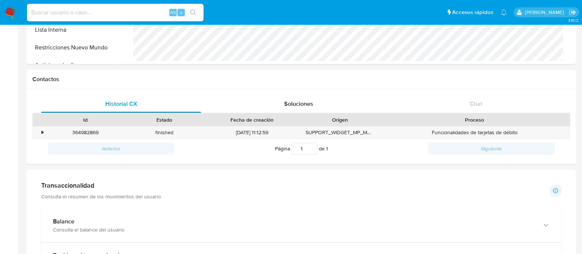
scroll to position [0, 0]
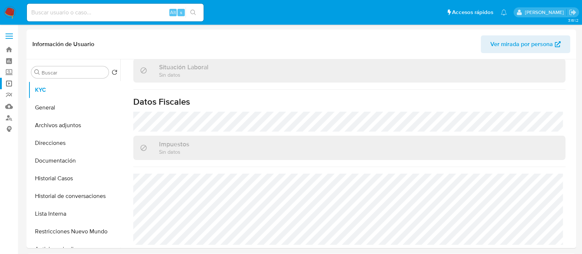
click at [8, 84] on link "Operaciones masivas" at bounding box center [44, 83] width 88 height 11
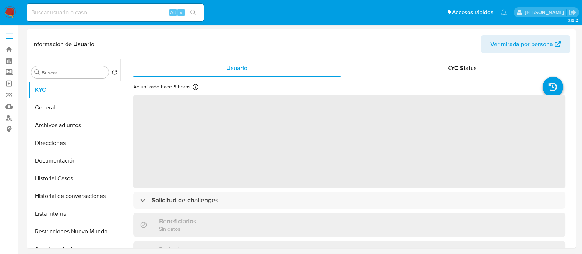
select select "10"
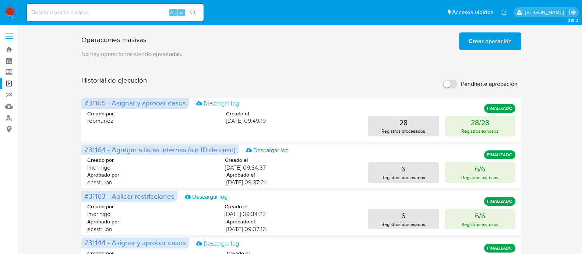
click at [488, 45] on span "Crear operación" at bounding box center [490, 41] width 43 height 16
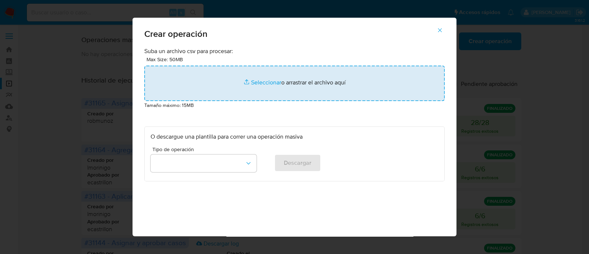
click at [267, 96] on input "file" at bounding box center [294, 83] width 300 height 35
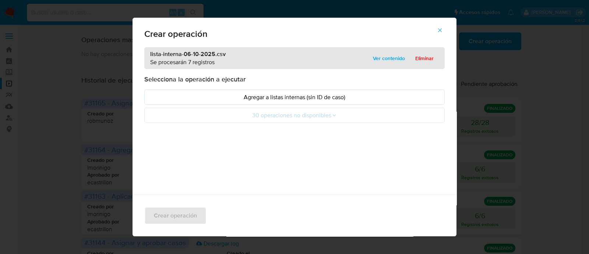
click at [163, 98] on p "Agregar a listas internas (sin ID de caso)" at bounding box center [295, 97] width 288 height 8
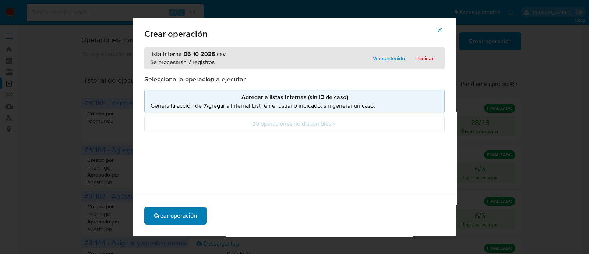
click at [184, 222] on span "Crear operación" at bounding box center [175, 215] width 43 height 16
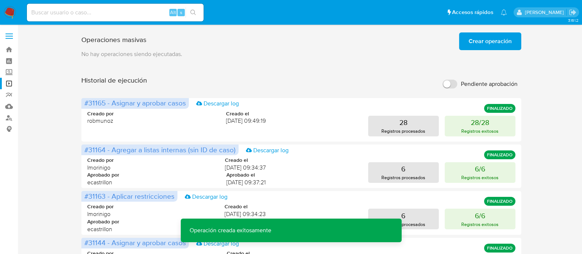
click at [479, 46] on span "Crear operación" at bounding box center [490, 41] width 43 height 16
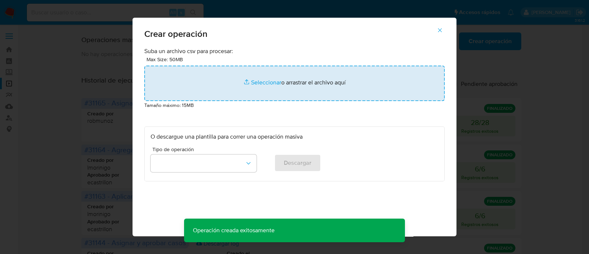
click at [219, 85] on input "file" at bounding box center [294, 83] width 300 height 35
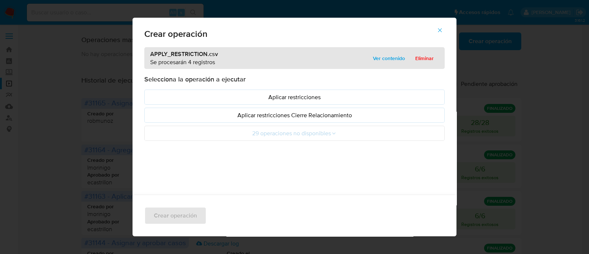
click at [151, 95] on p "Aplicar restricciones" at bounding box center [295, 97] width 288 height 8
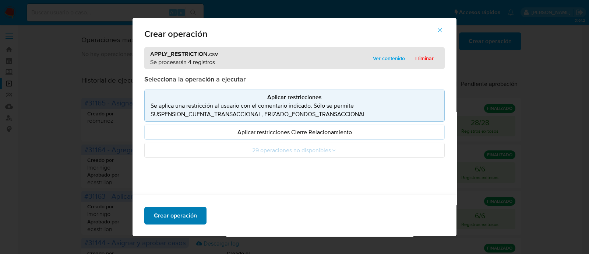
click at [187, 218] on span "Crear operación" at bounding box center [175, 215] width 43 height 16
